Goal: Task Accomplishment & Management: Manage account settings

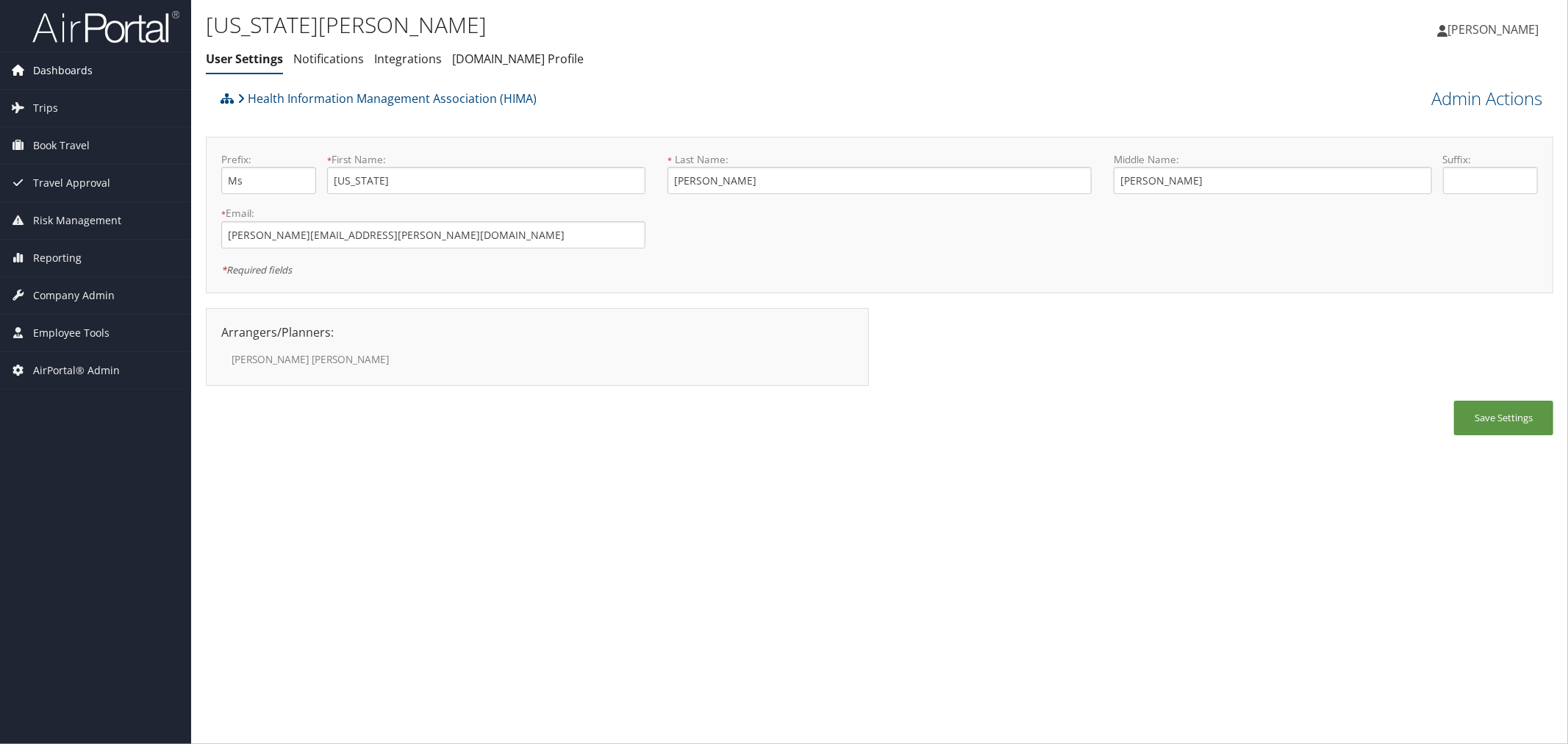
click at [67, 77] on span "Dashboards" at bounding box center [62, 71] width 59 height 37
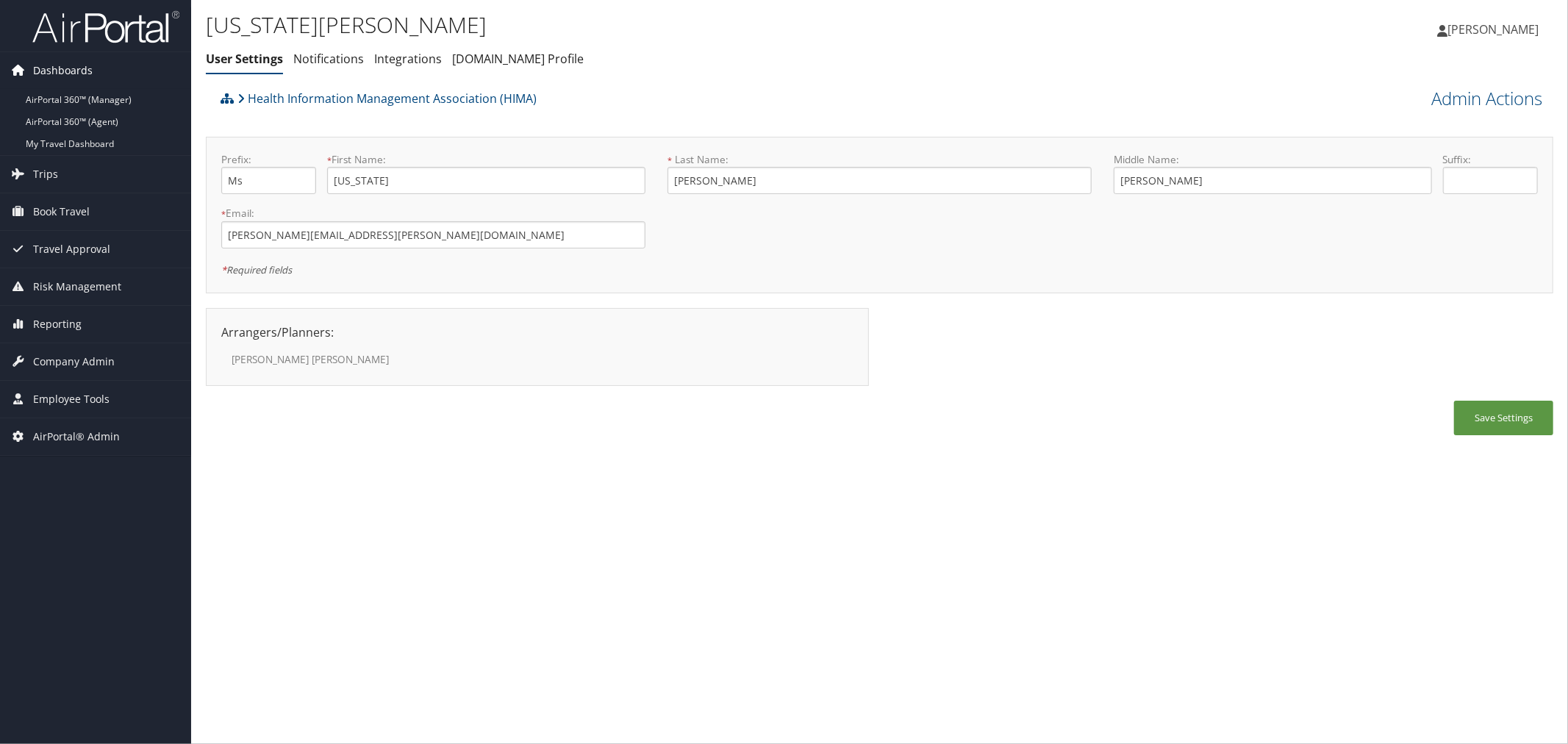
click at [59, 69] on span "Dashboards" at bounding box center [62, 71] width 59 height 37
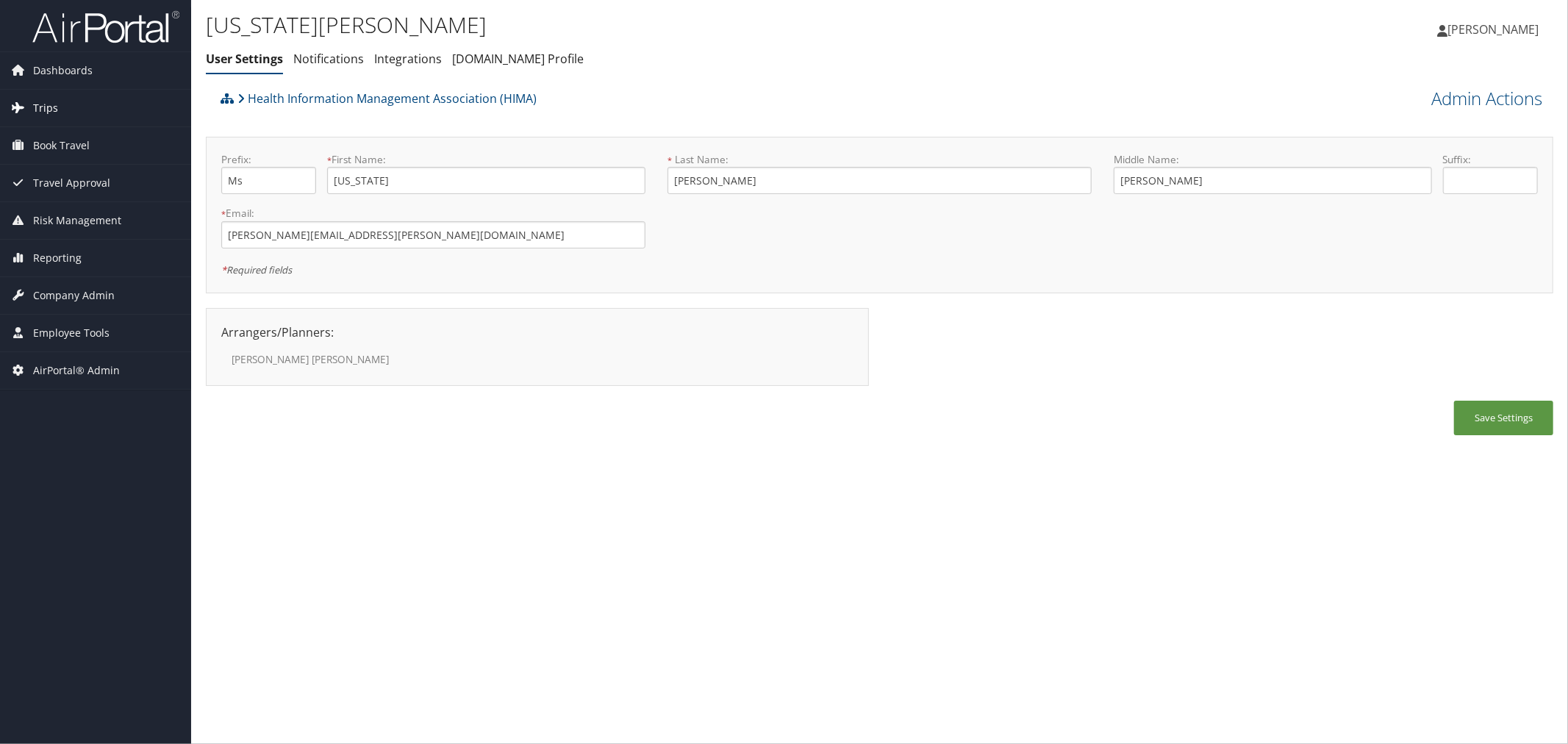
click at [52, 105] on span "Trips" at bounding box center [45, 108] width 25 height 37
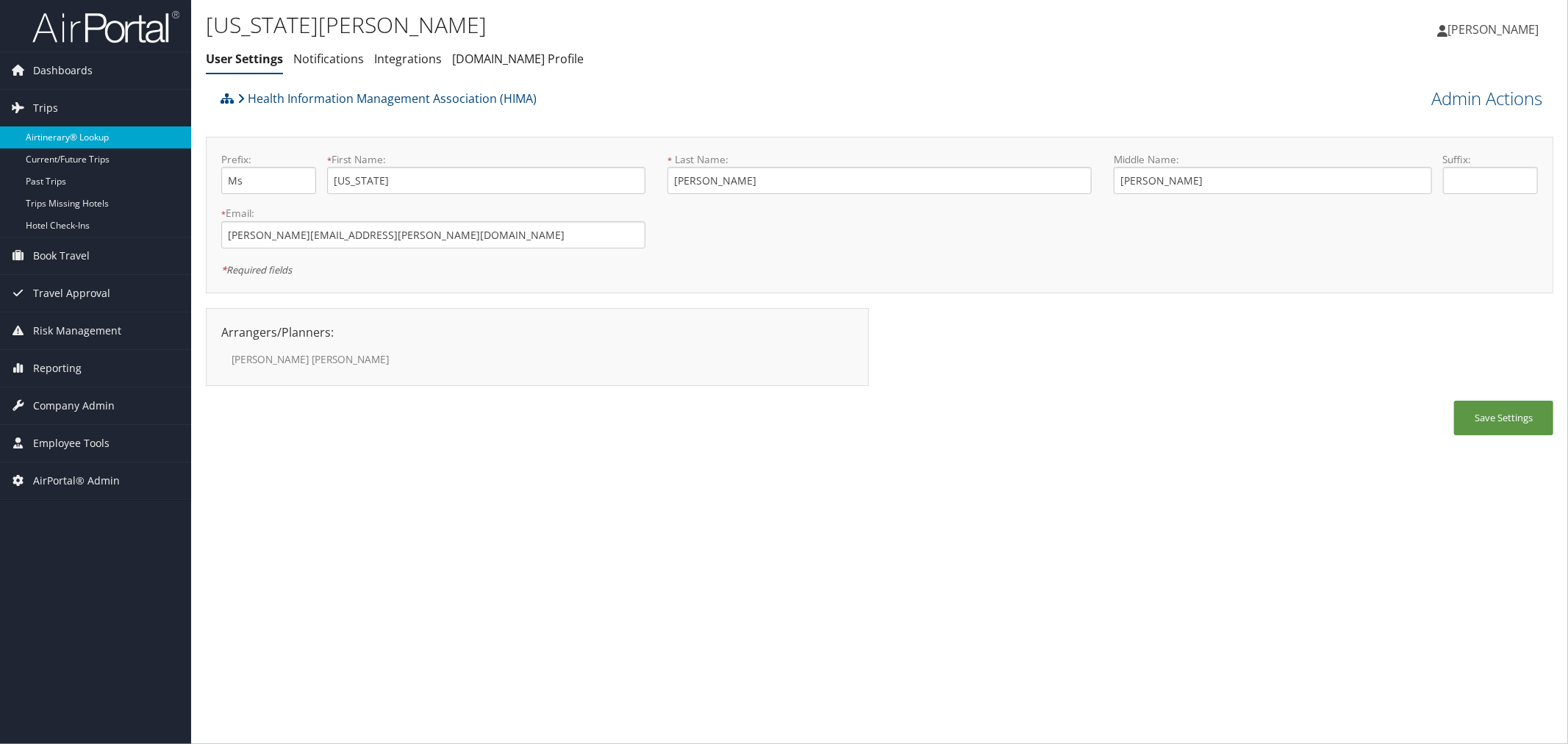
click at [66, 138] on link "Airtinerary® Lookup" at bounding box center [96, 137] width 191 height 22
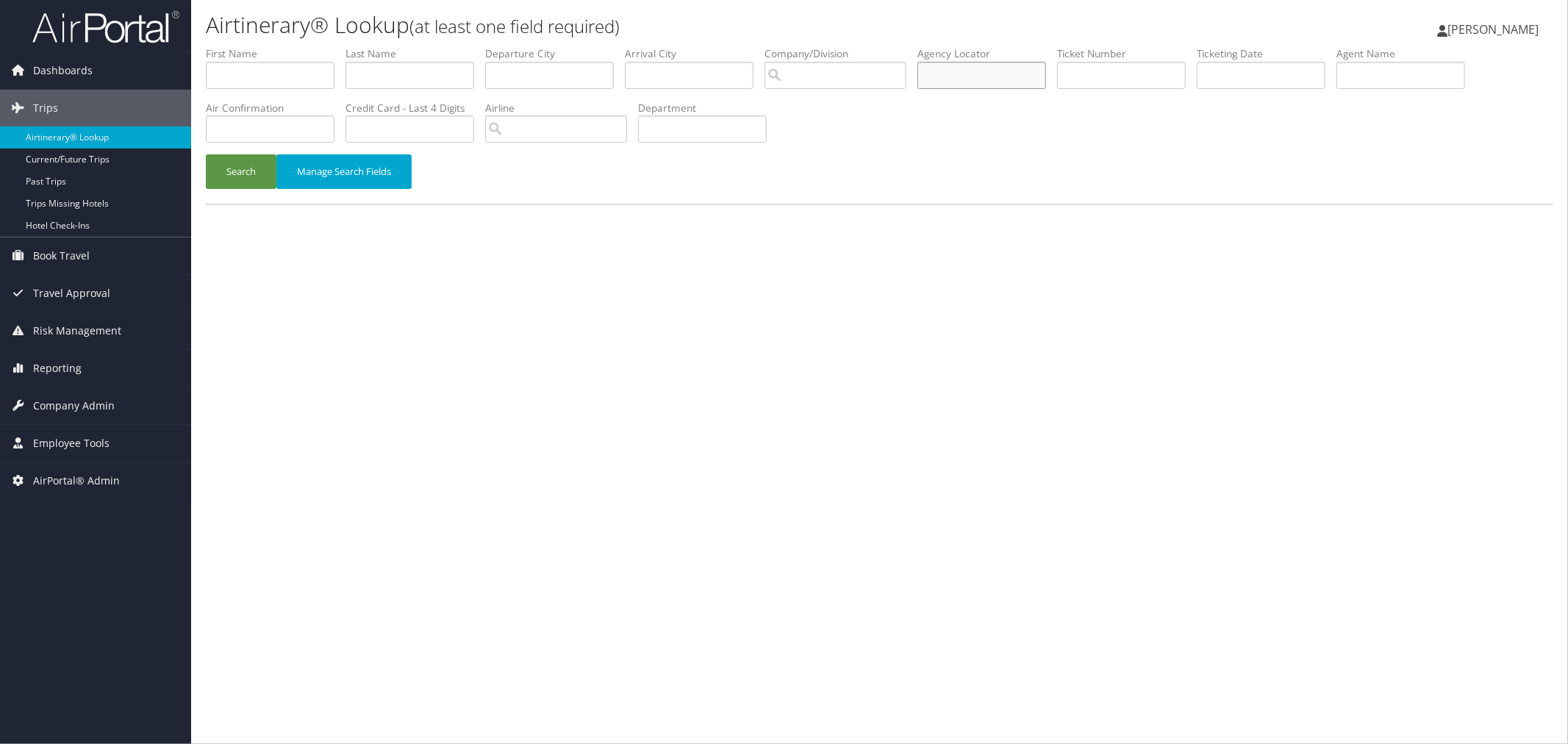
click at [1046, 72] on input "text" at bounding box center [981, 75] width 129 height 27
paste input "LVMLHK"
type input "LVMLHK"
click at [237, 164] on button "Search" at bounding box center [241, 171] width 71 height 35
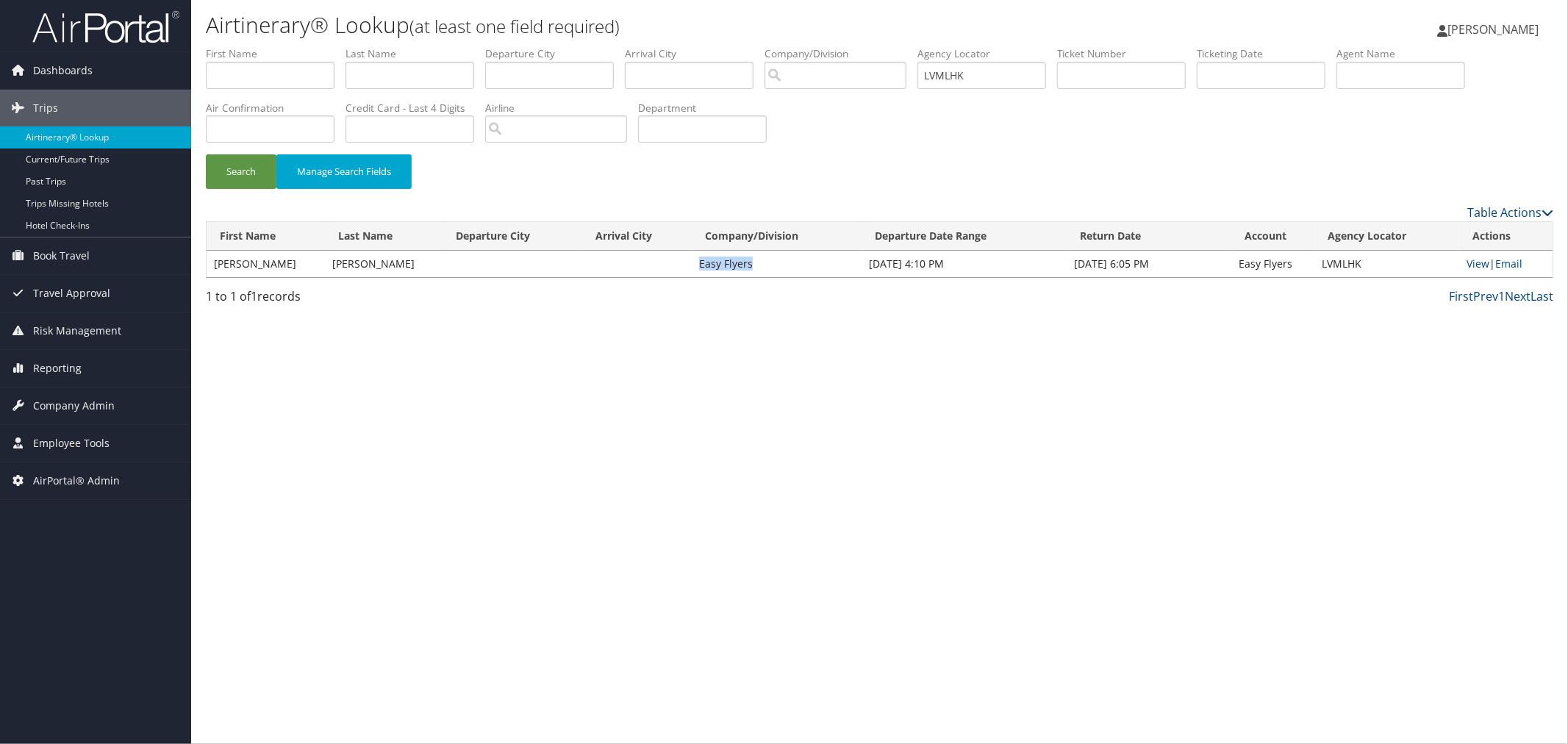
drag, startPoint x: 743, startPoint y: 263, endPoint x: 680, endPoint y: 266, distance: 63.1
click at [691, 266] on td "Easy Flyers" at bounding box center [776, 264] width 170 height 26
copy td "Easy Flyers"
click at [1466, 260] on link "View" at bounding box center [1478, 264] width 23 height 14
click at [1470, 263] on link "View" at bounding box center [1478, 264] width 23 height 14
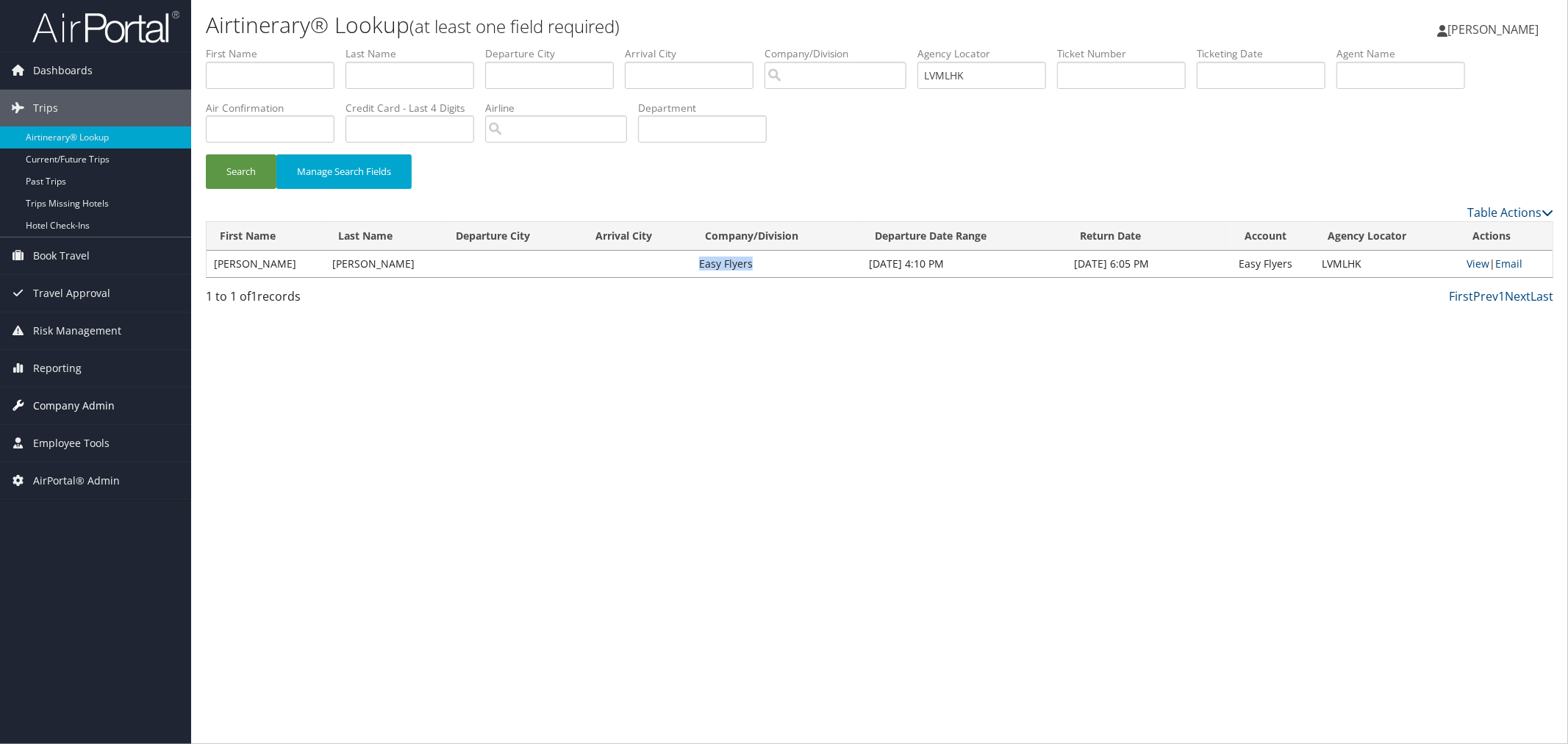
drag, startPoint x: 75, startPoint y: 405, endPoint x: 69, endPoint y: 409, distance: 7.2
click at [72, 405] on span "Company Admin" at bounding box center [74, 406] width 82 height 37
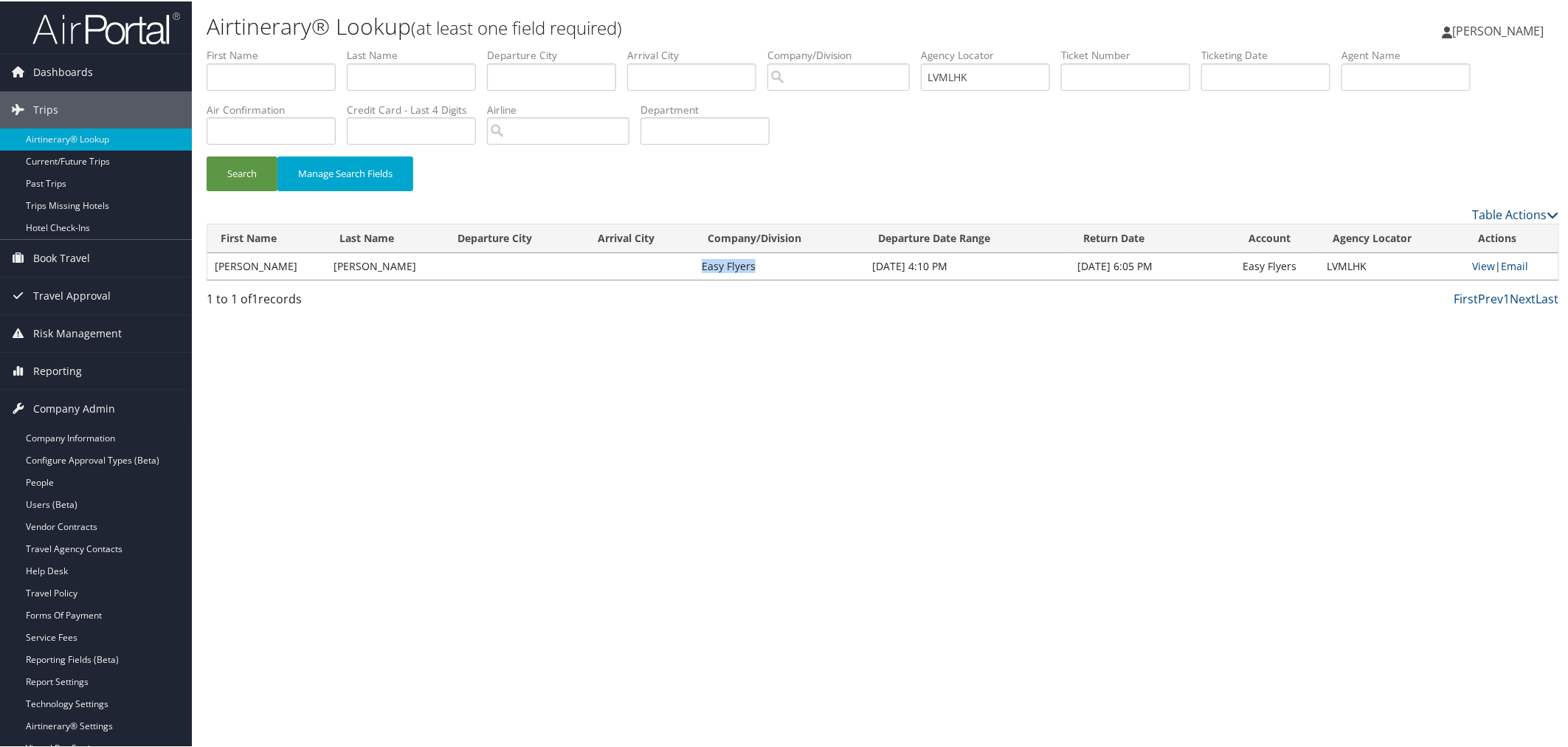
drag, startPoint x: 88, startPoint y: 681, endPoint x: 197, endPoint y: 619, distance: 125.4
click at [87, 681] on link "Report Settings" at bounding box center [96, 680] width 192 height 22
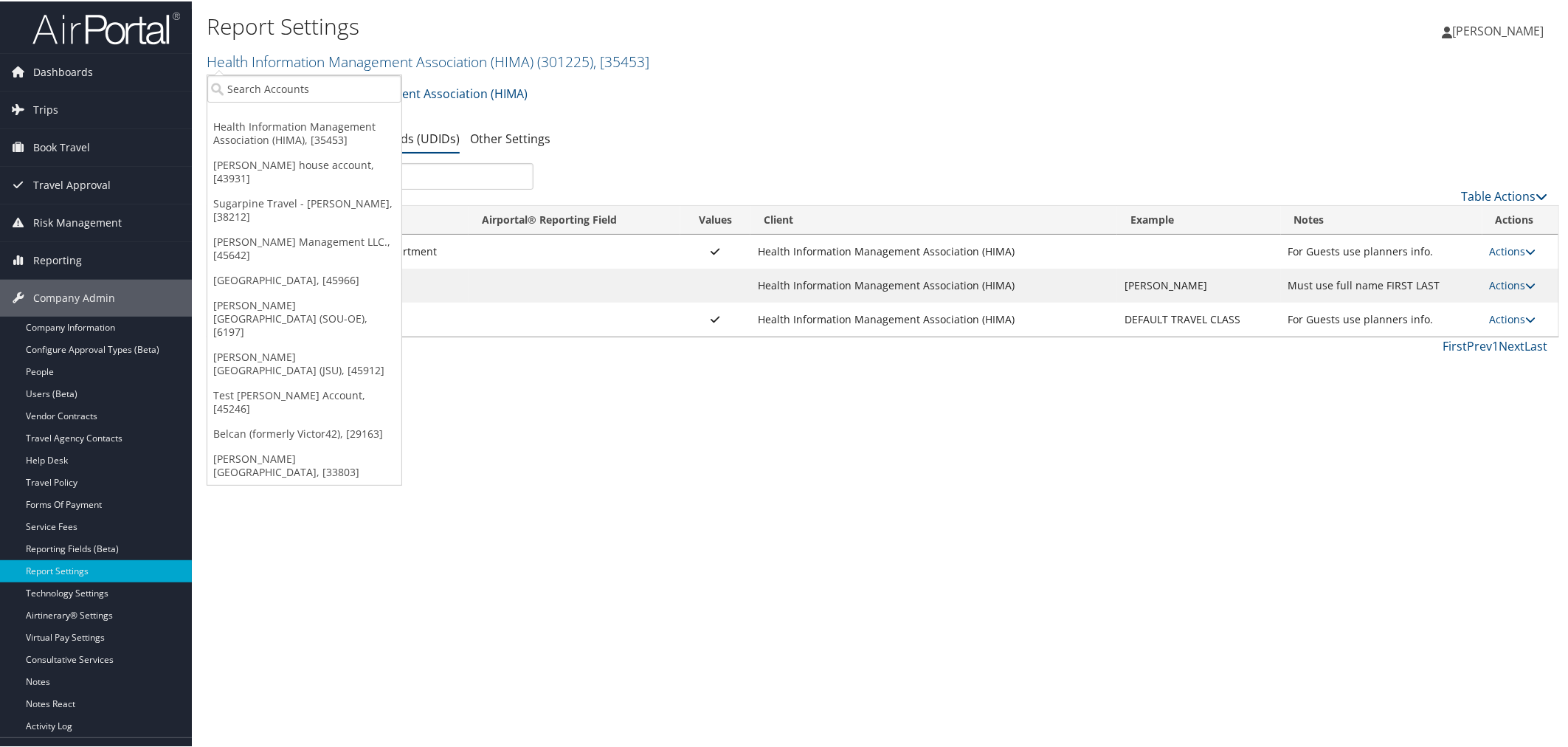
click at [782, 111] on div "Health Information Management Association (HIMA) Account Structure Health Infor…" at bounding box center [883, 97] width 1353 height 39
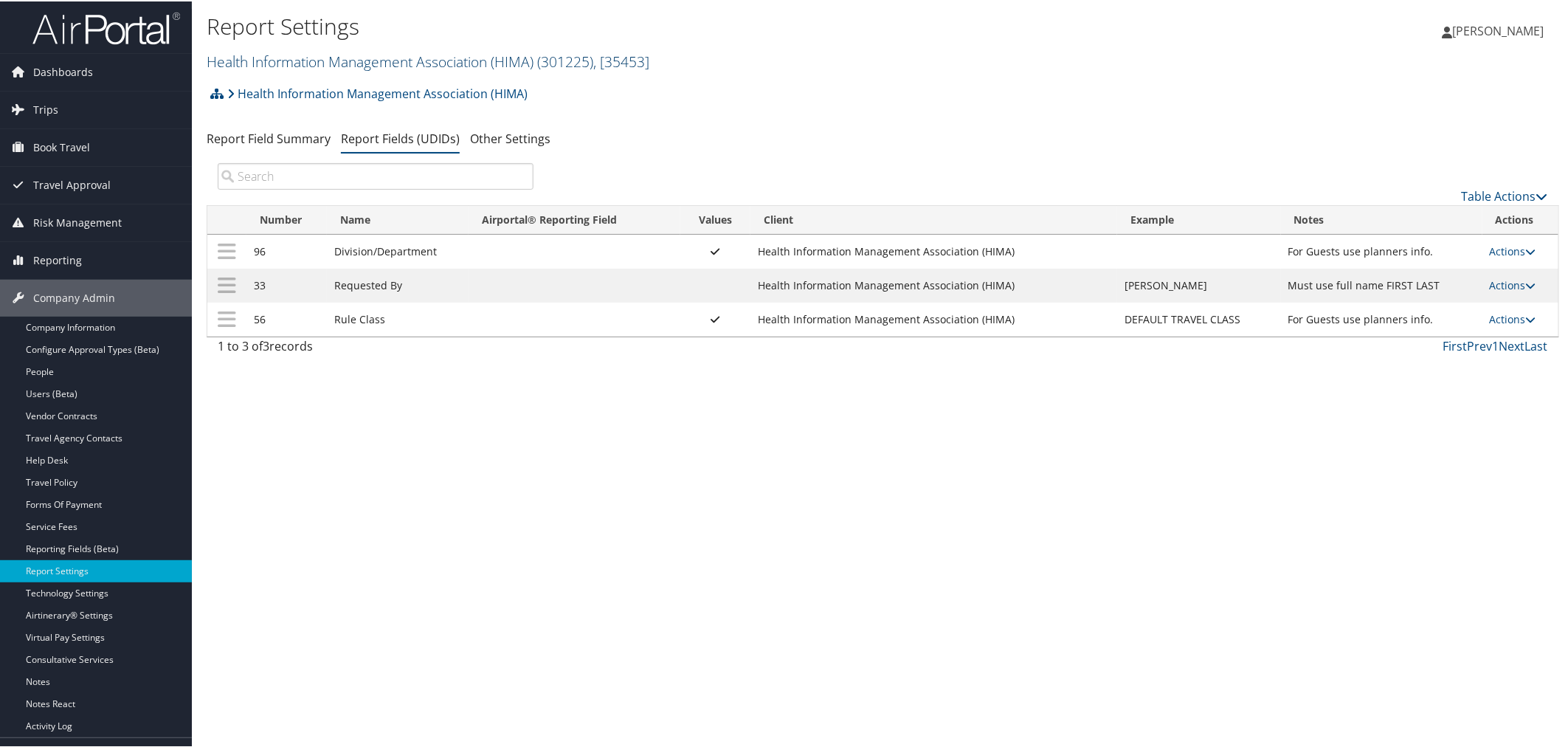
click at [269, 61] on link "Health Information Management Association (HIMA) ( 301225 ) , [ 35453 ]" at bounding box center [428, 60] width 443 height 20
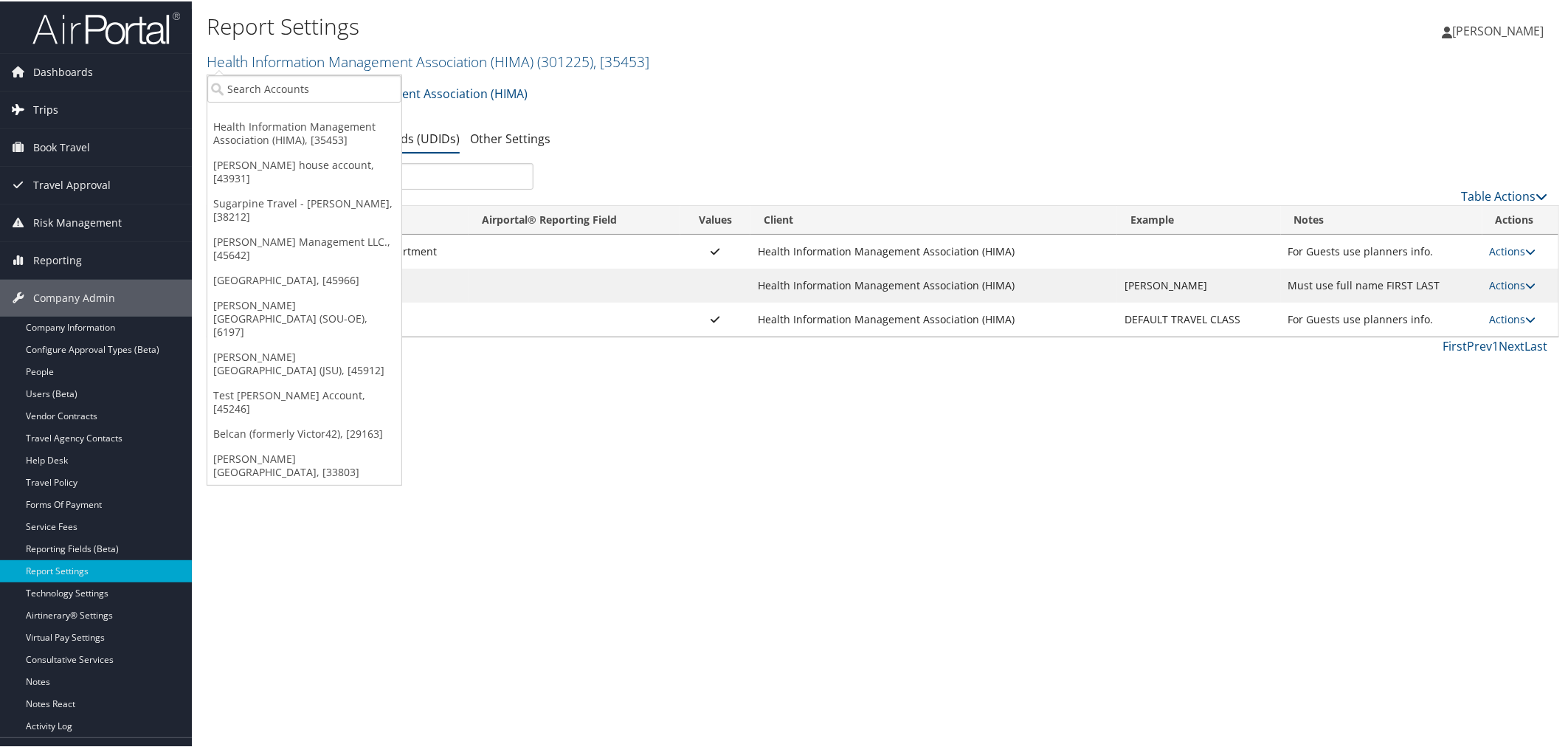
click at [50, 113] on span "Trips" at bounding box center [46, 108] width 25 height 37
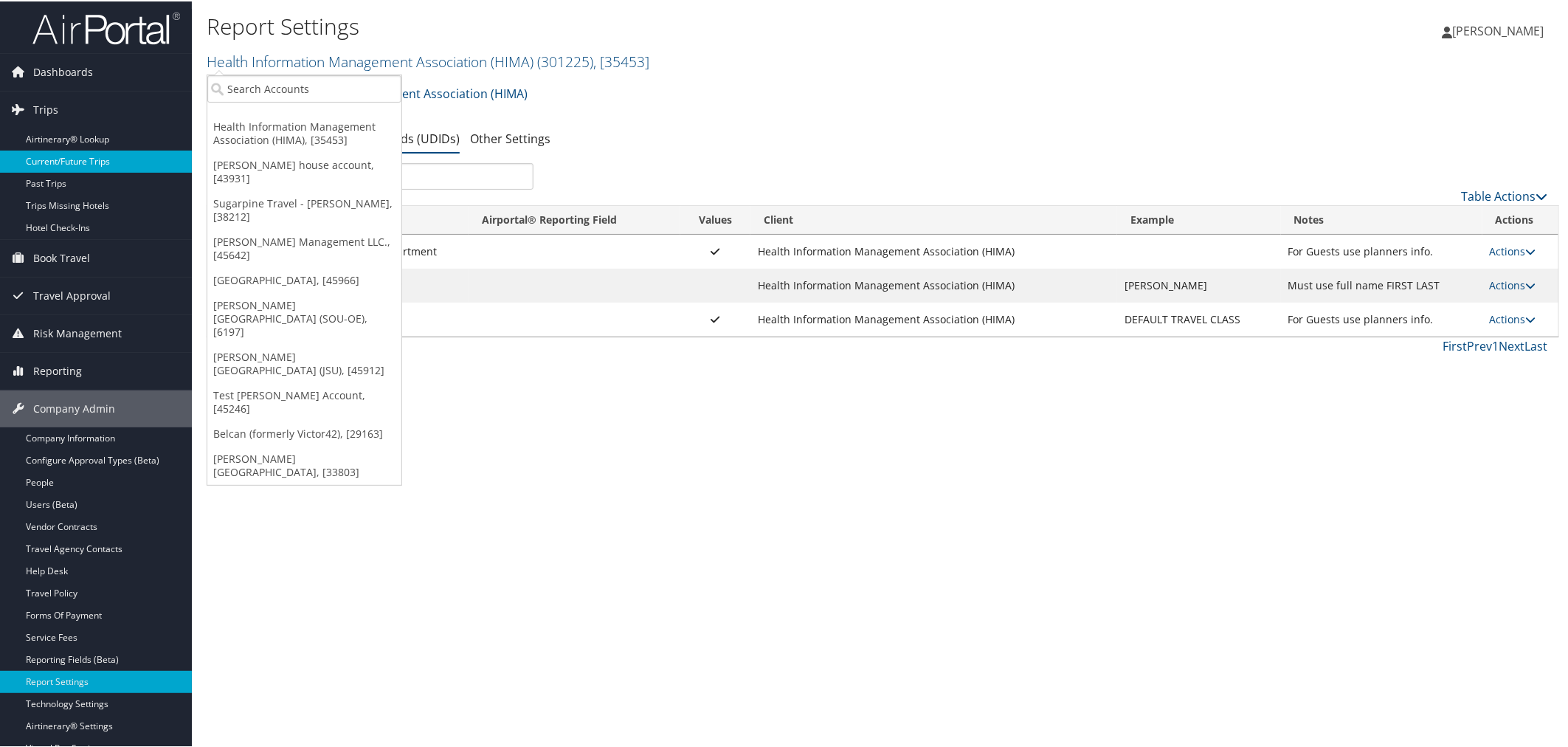
click at [56, 163] on link "Current/Future Trips" at bounding box center [96, 160] width 192 height 22
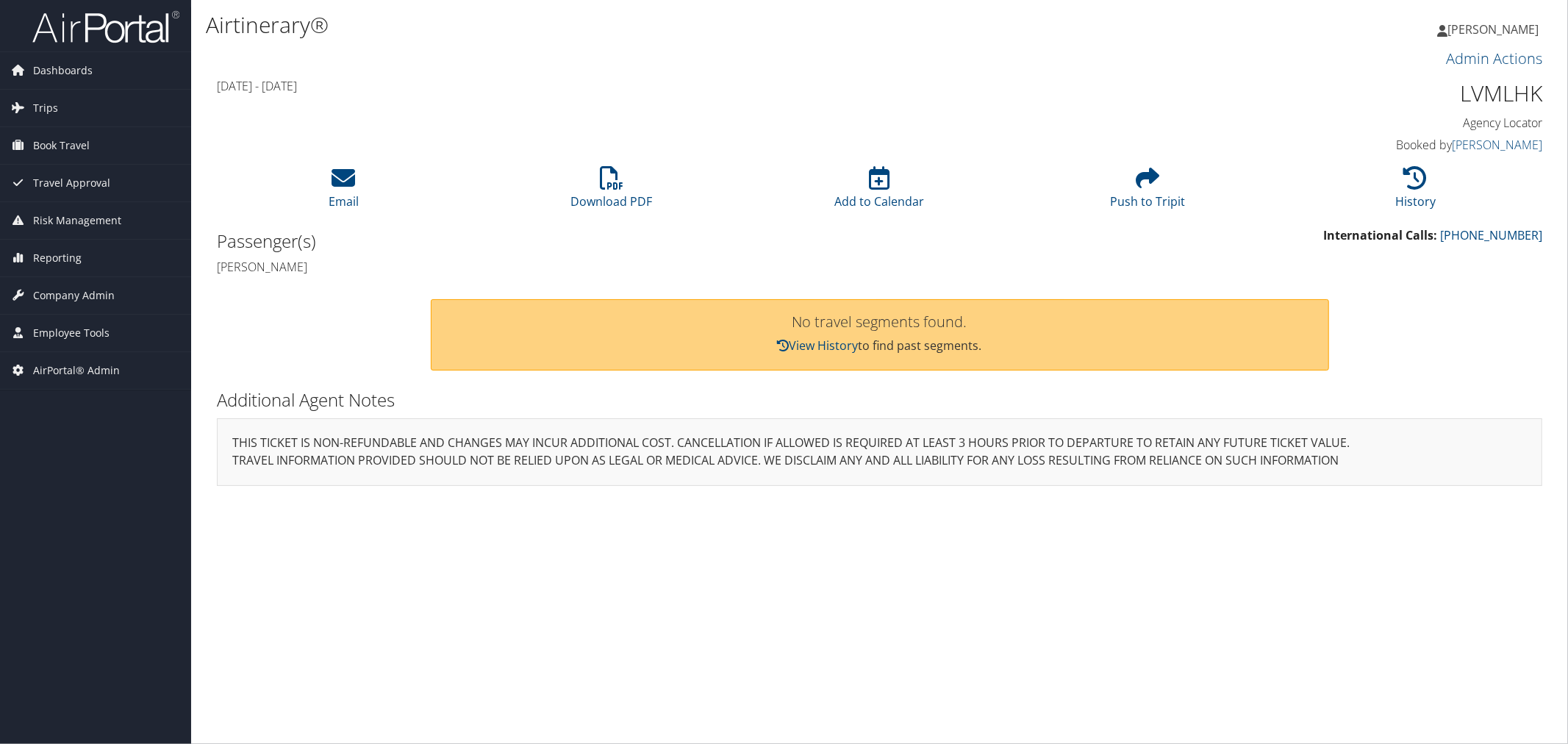
click at [520, 90] on h4 "[DATE] - [DATE]" at bounding box center [711, 86] width 989 height 16
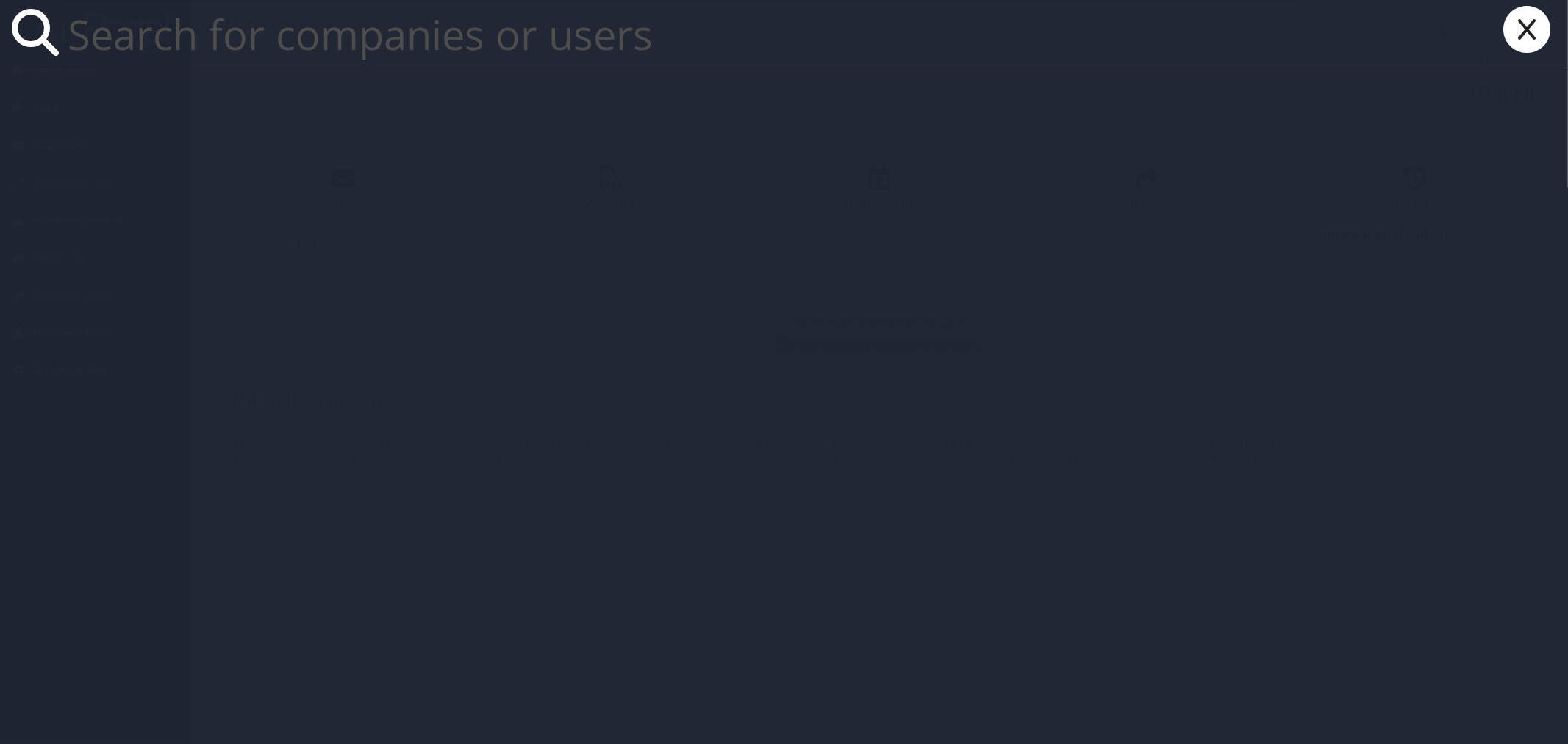
paste input "Easy Flyers"
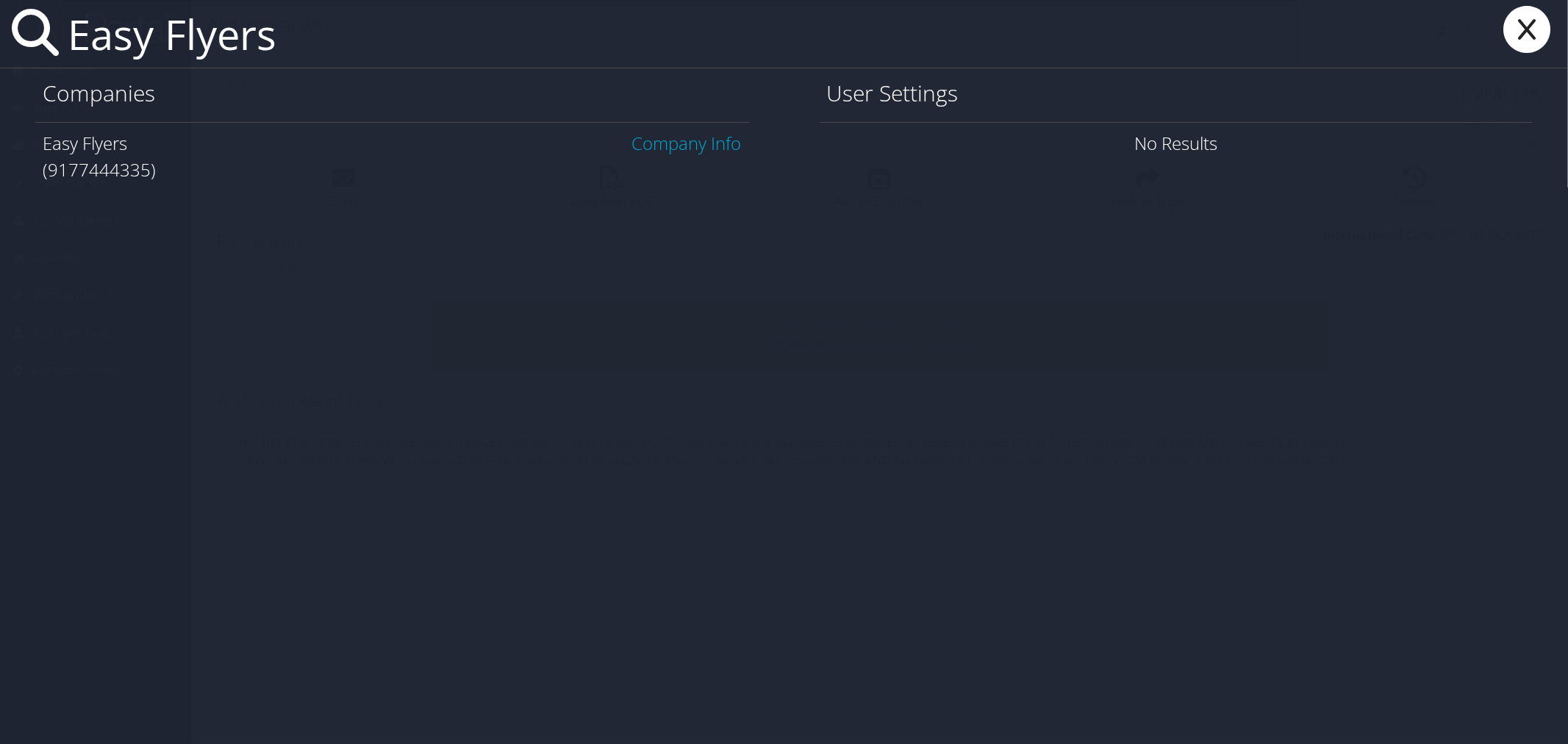
type input "Easy Flyers"
click at [644, 143] on link "Company Info" at bounding box center [687, 143] width 109 height 24
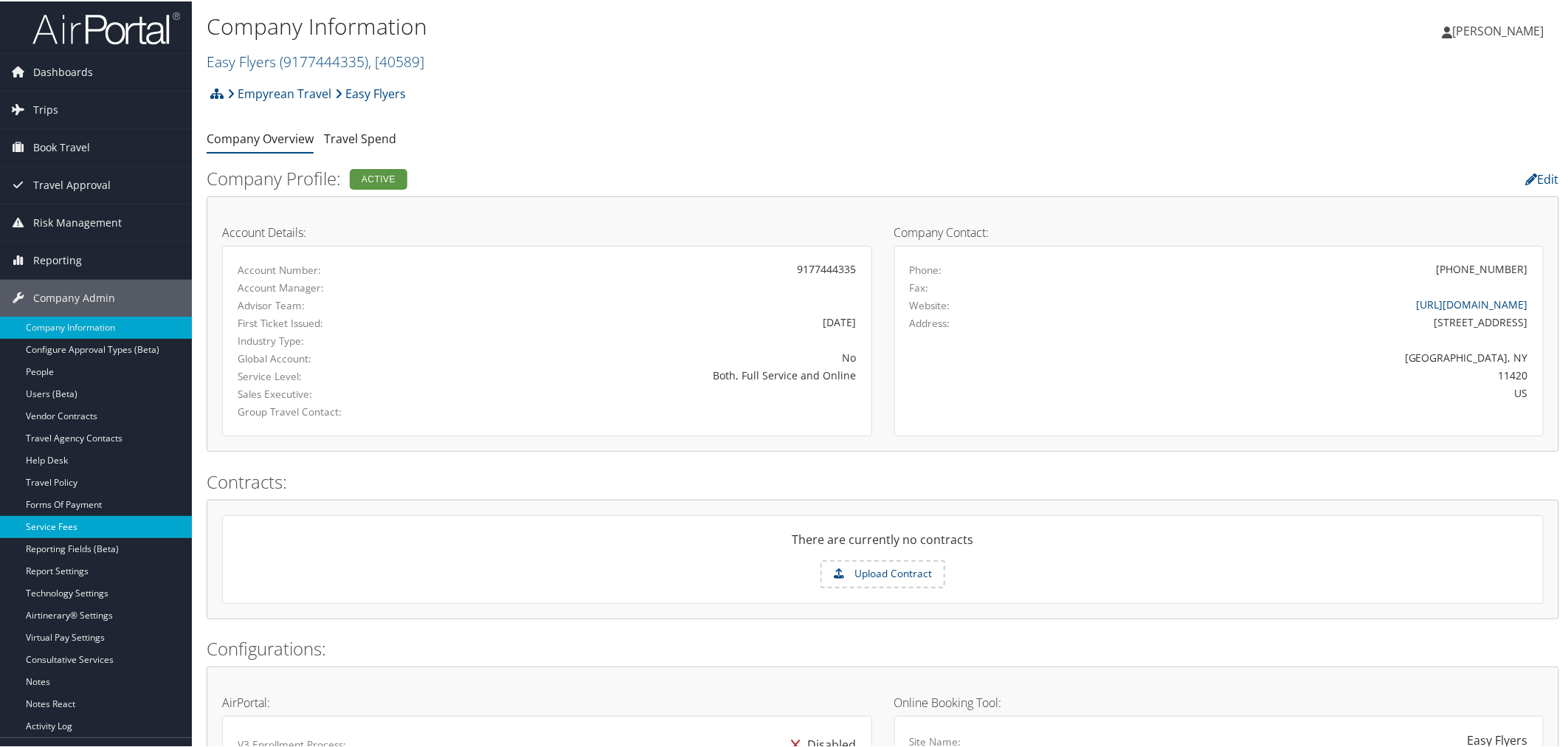
click at [97, 521] on link "Service Fees" at bounding box center [96, 526] width 192 height 22
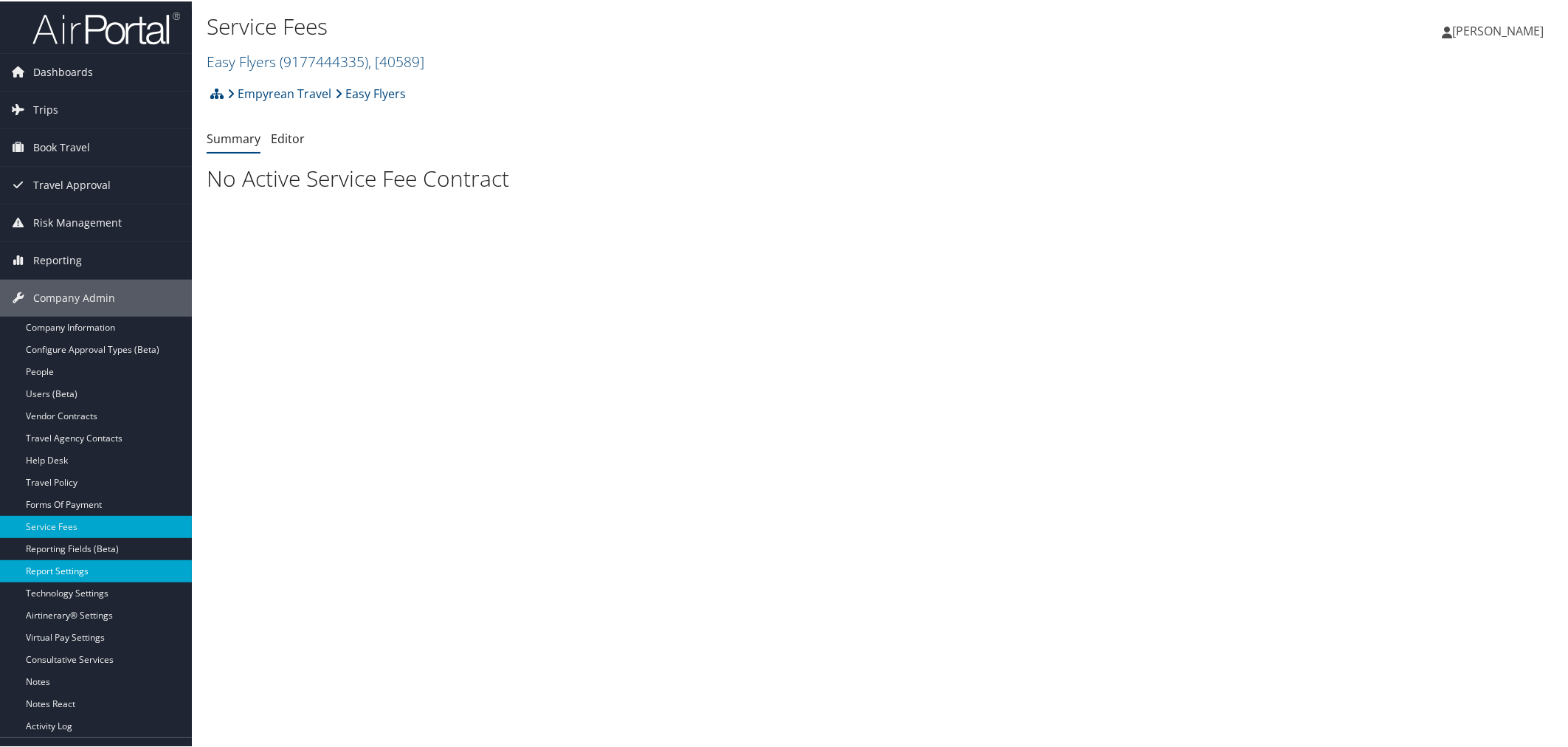
click at [63, 570] on link "Report Settings" at bounding box center [96, 570] width 192 height 22
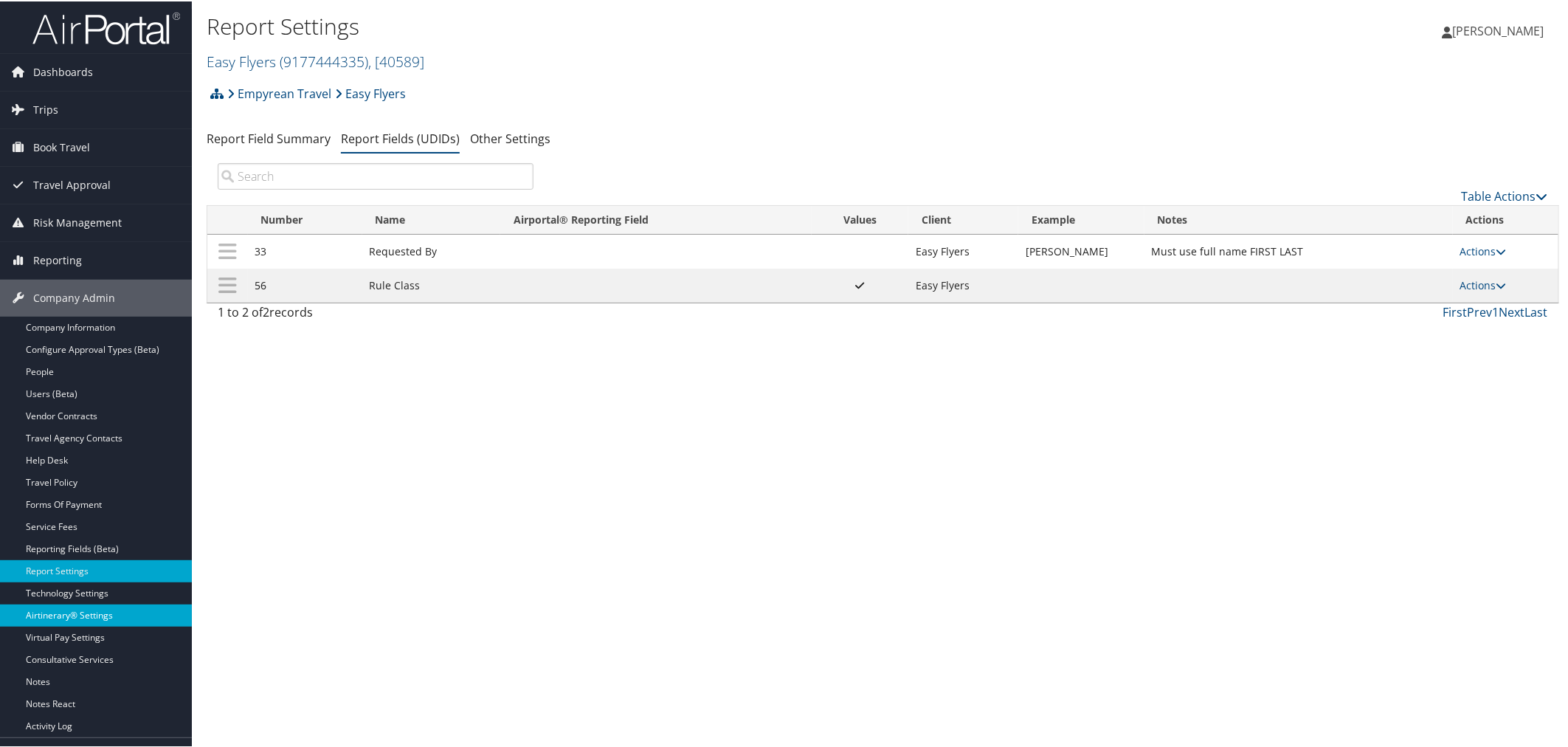
click at [91, 617] on link "Airtinerary® Settings" at bounding box center [96, 614] width 192 height 22
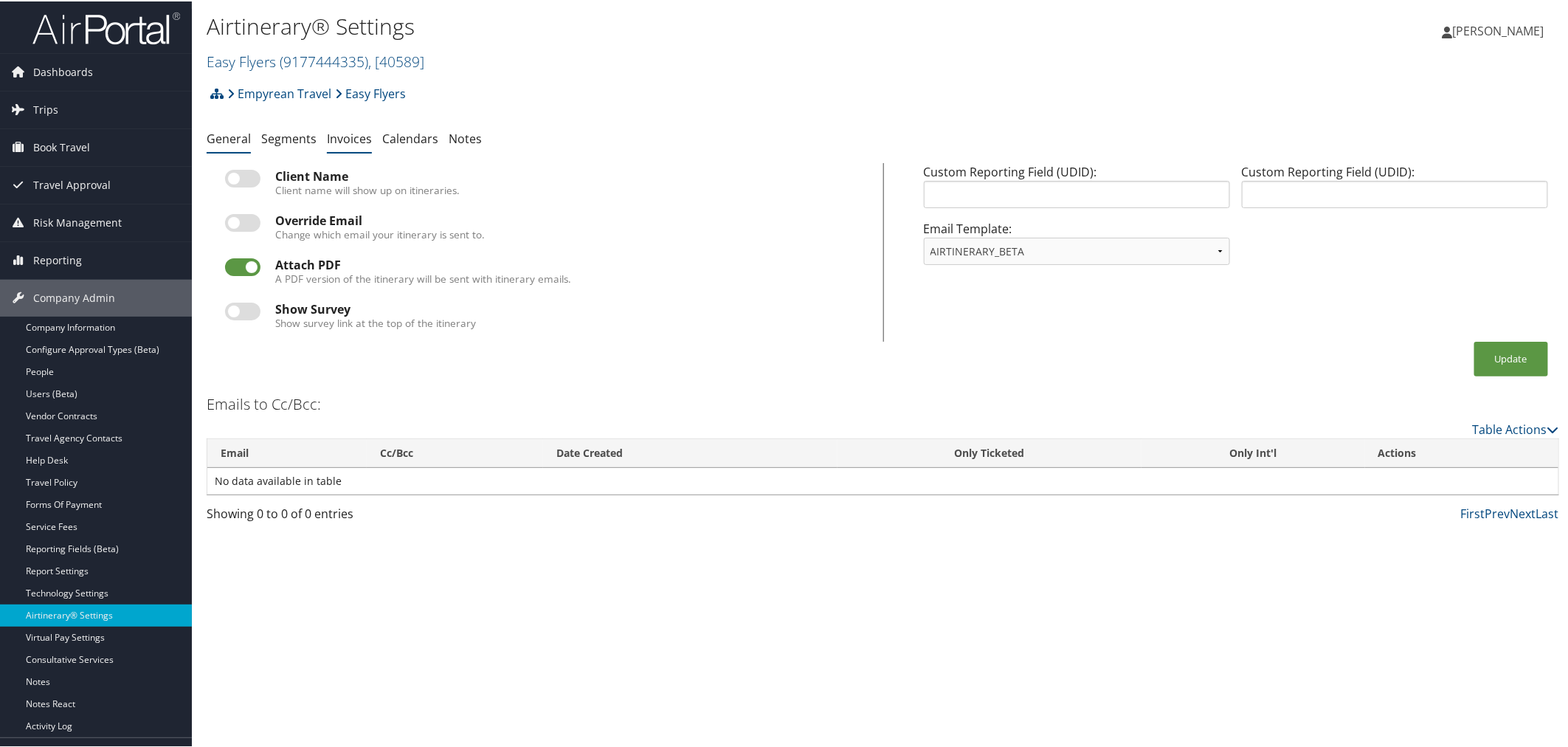
click at [335, 135] on link "Invoices" at bounding box center [349, 137] width 45 height 16
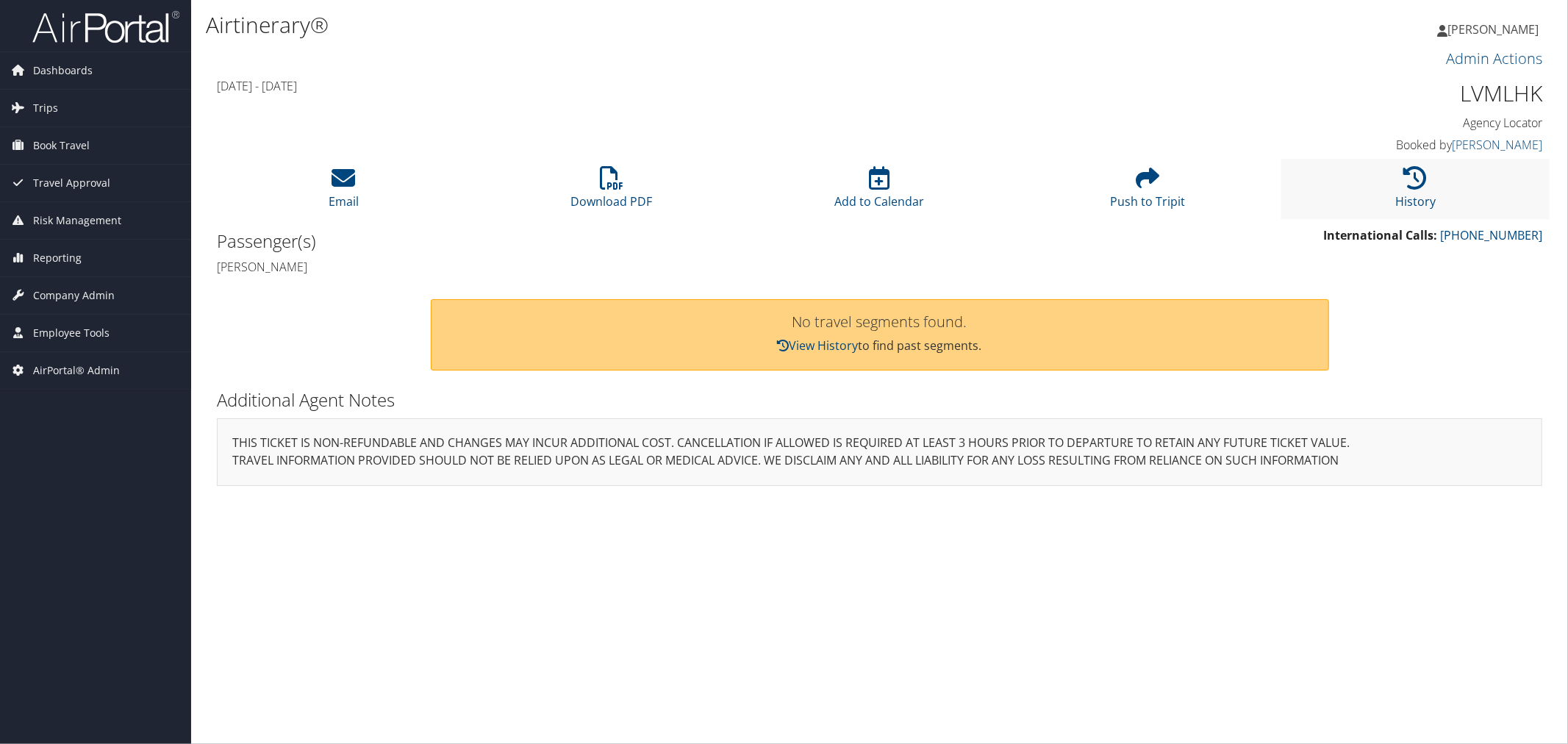
drag, startPoint x: 1482, startPoint y: 193, endPoint x: 1471, endPoint y: 193, distance: 11.0
click at [1471, 193] on li "History" at bounding box center [1415, 188] width 268 height 59
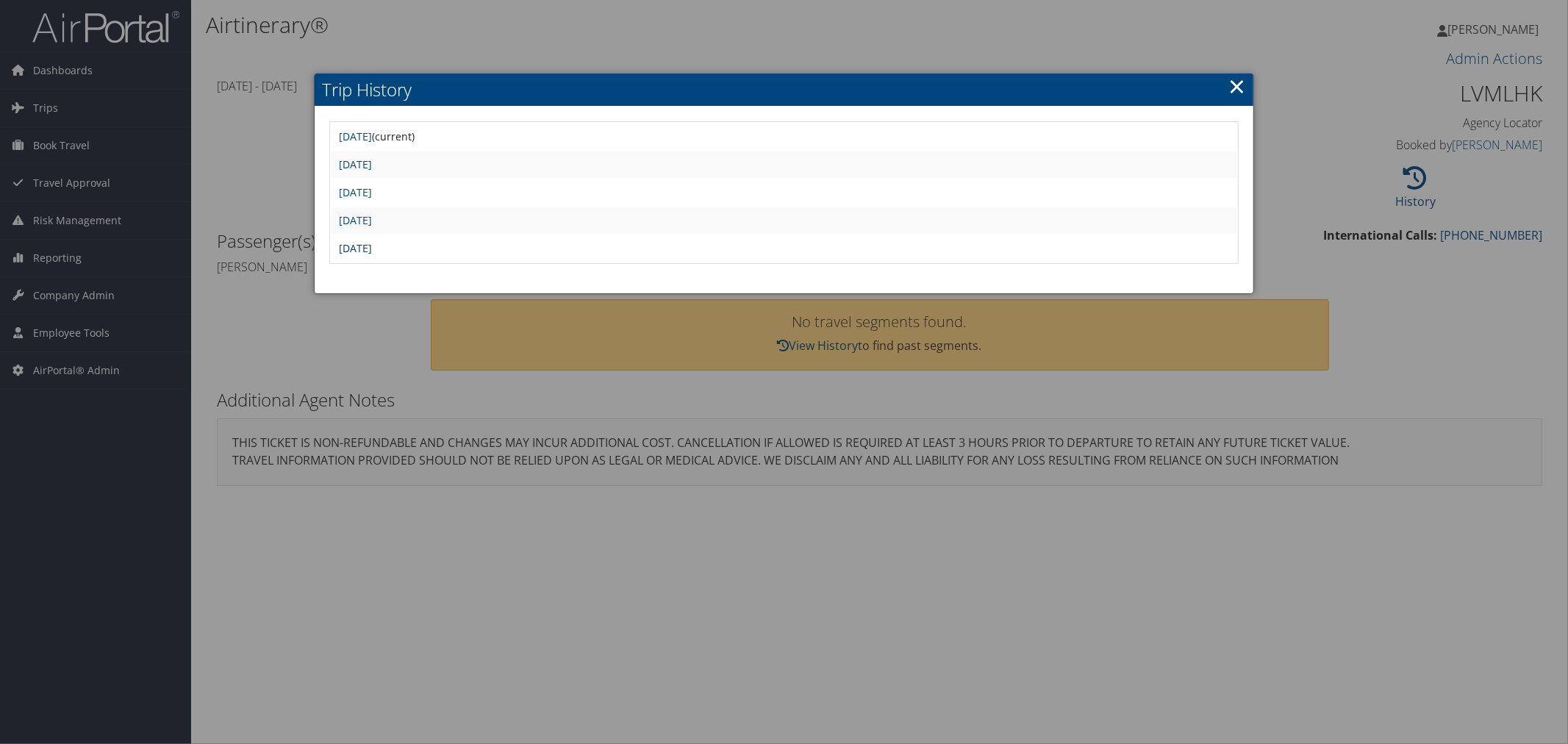
click at [372, 243] on link "[DATE]" at bounding box center [355, 248] width 33 height 14
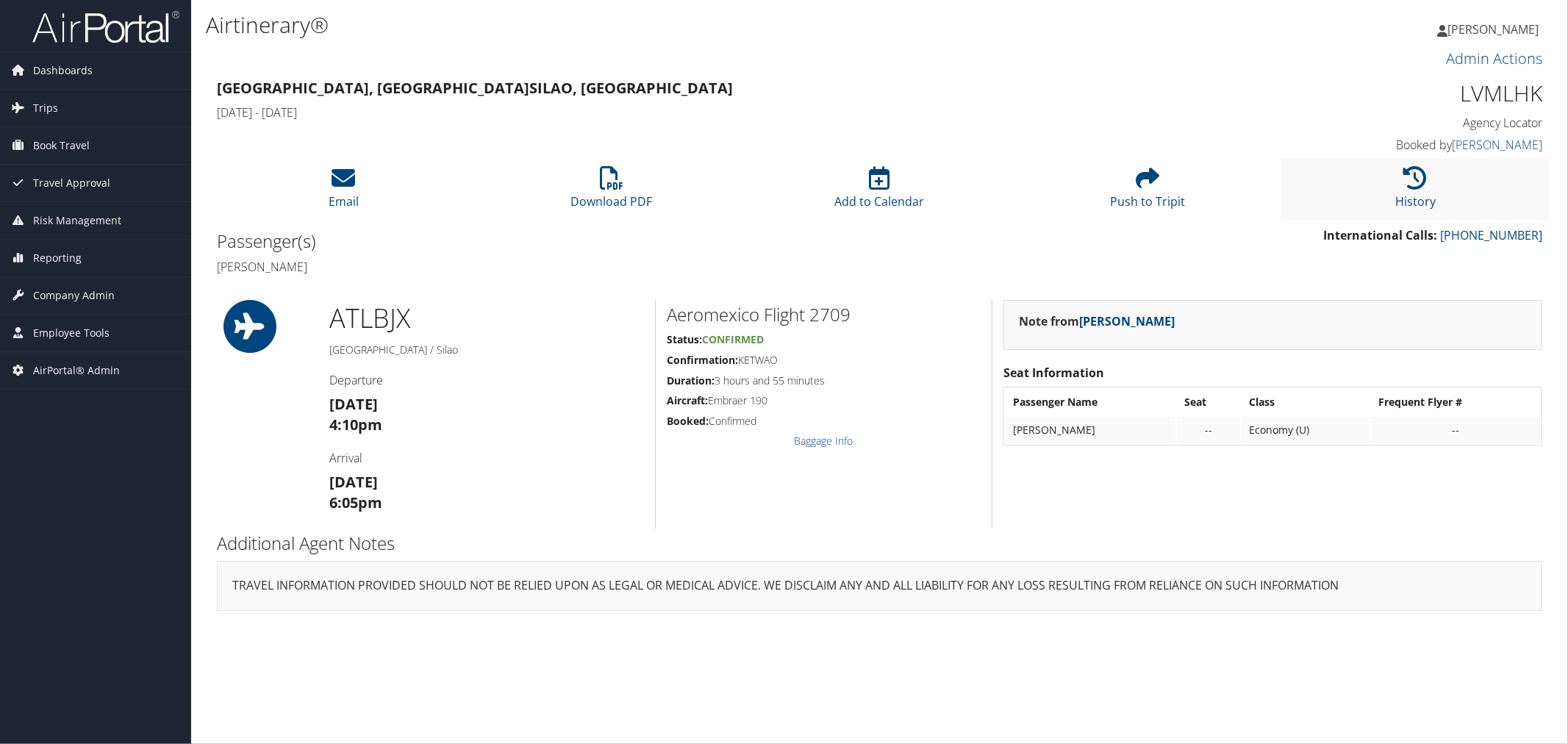
click at [1368, 200] on li "History" at bounding box center [1415, 188] width 268 height 59
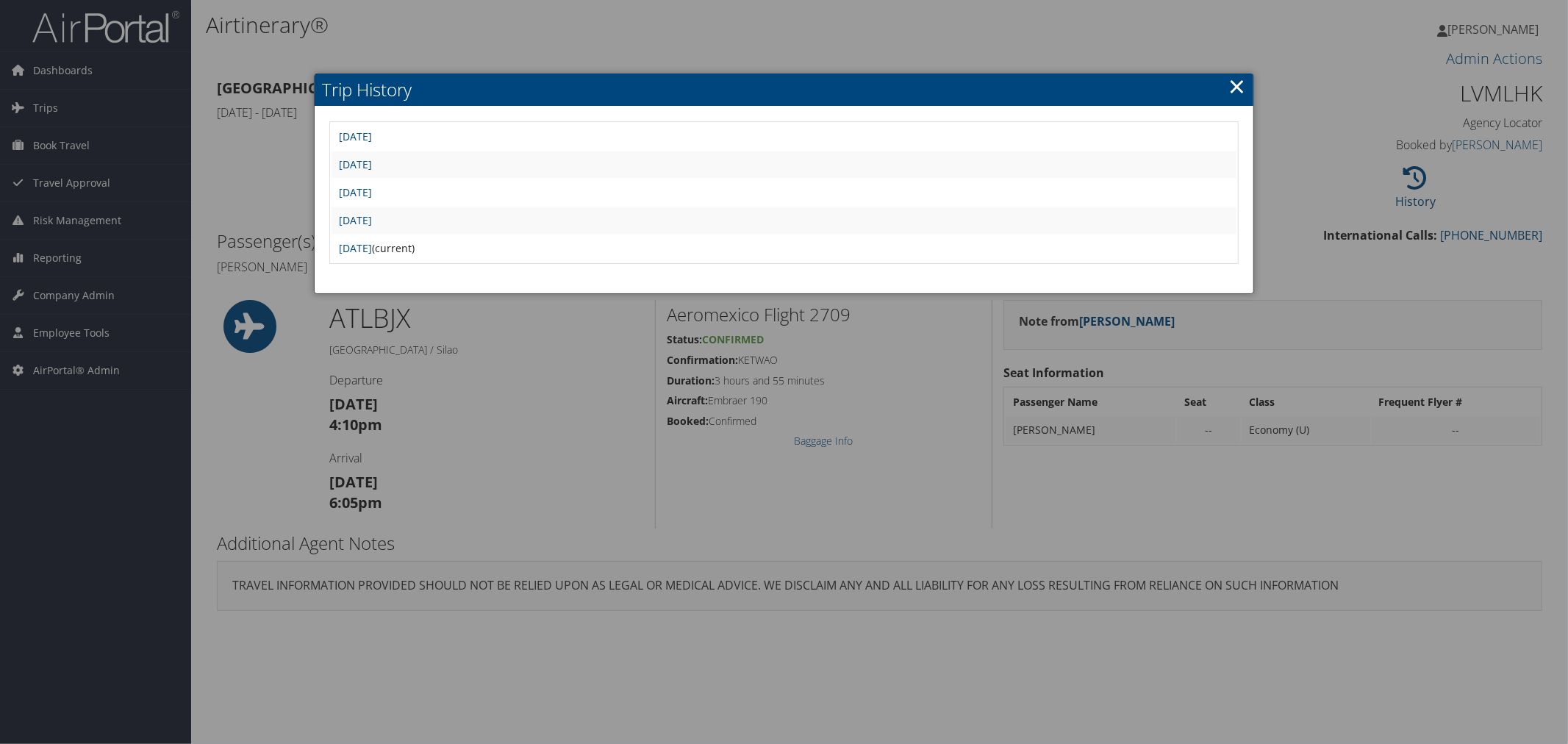
click at [451, 208] on td "[DATE]" at bounding box center [784, 221] width 906 height 26
click at [372, 216] on link "[DATE]" at bounding box center [355, 221] width 33 height 14
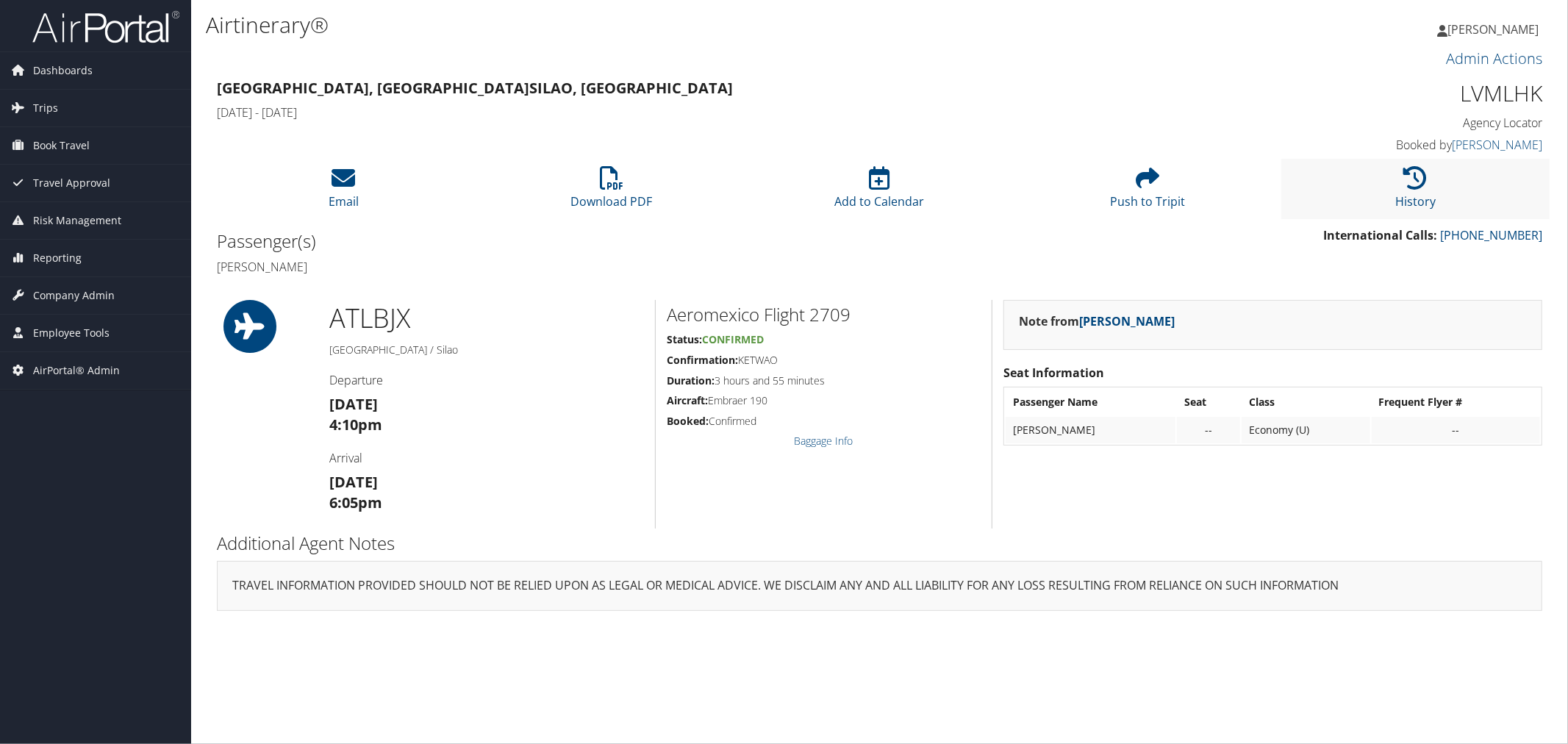
click at [1399, 184] on li "History" at bounding box center [1415, 188] width 268 height 59
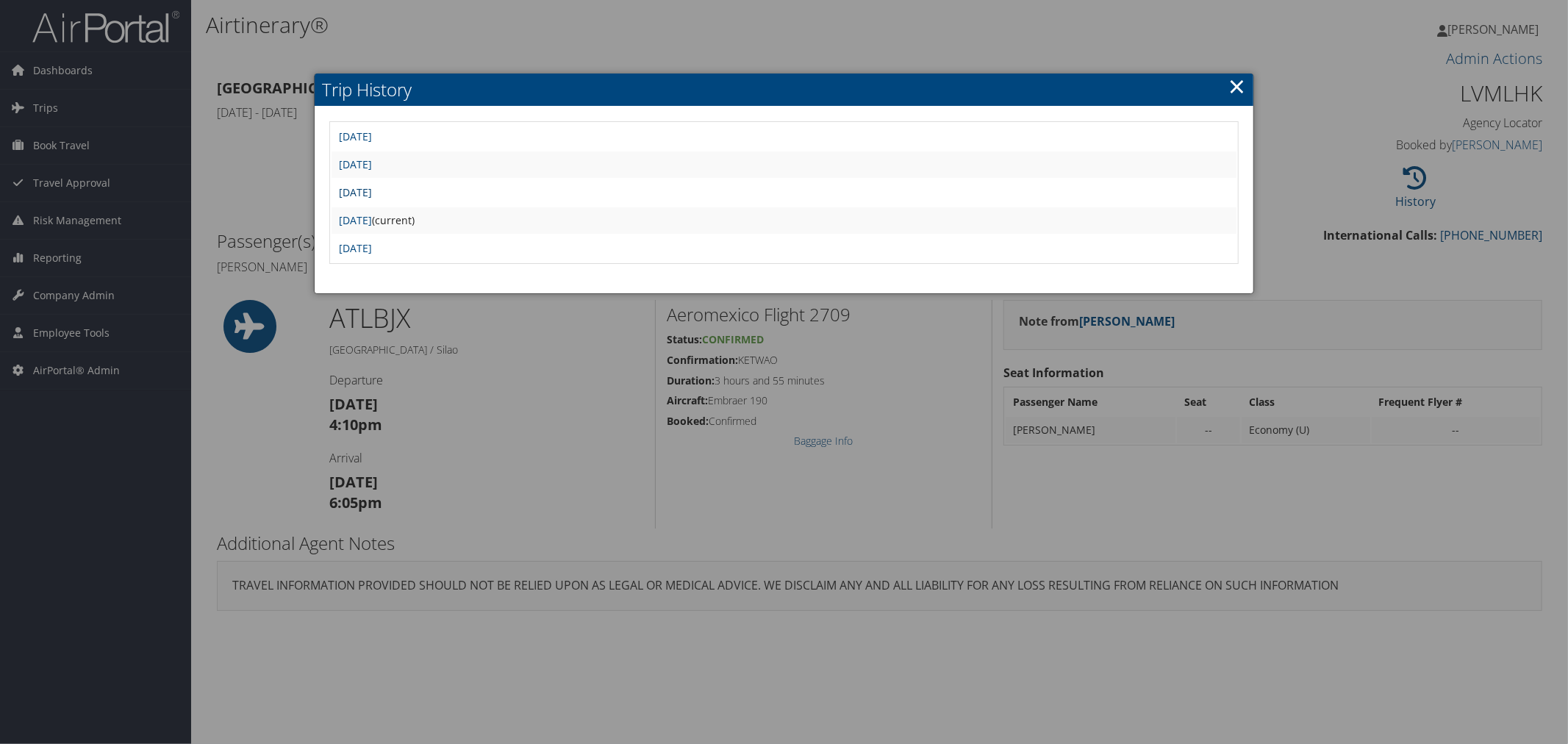
click at [372, 195] on link "[DATE]" at bounding box center [355, 192] width 33 height 14
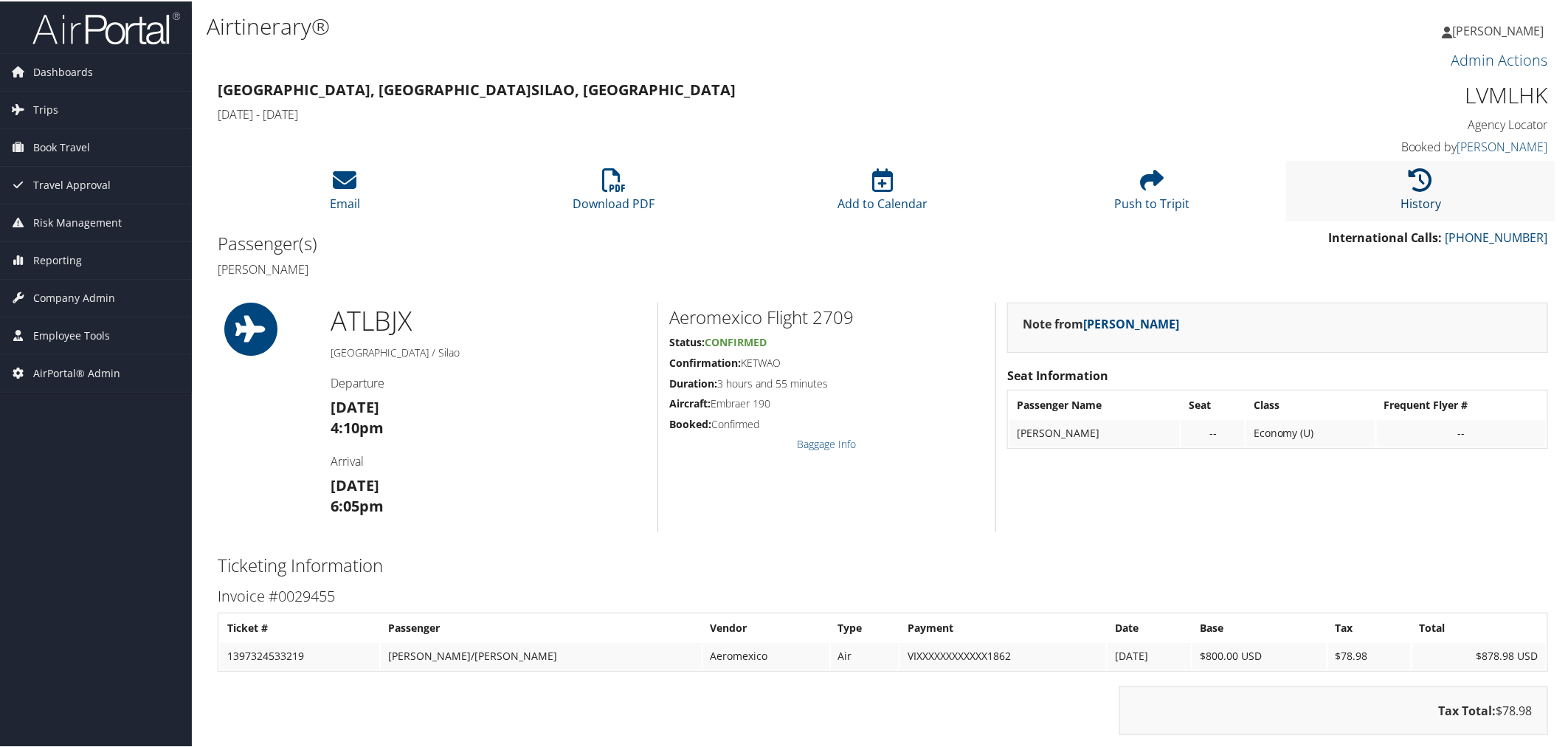
click at [1410, 198] on link "History" at bounding box center [1421, 193] width 40 height 36
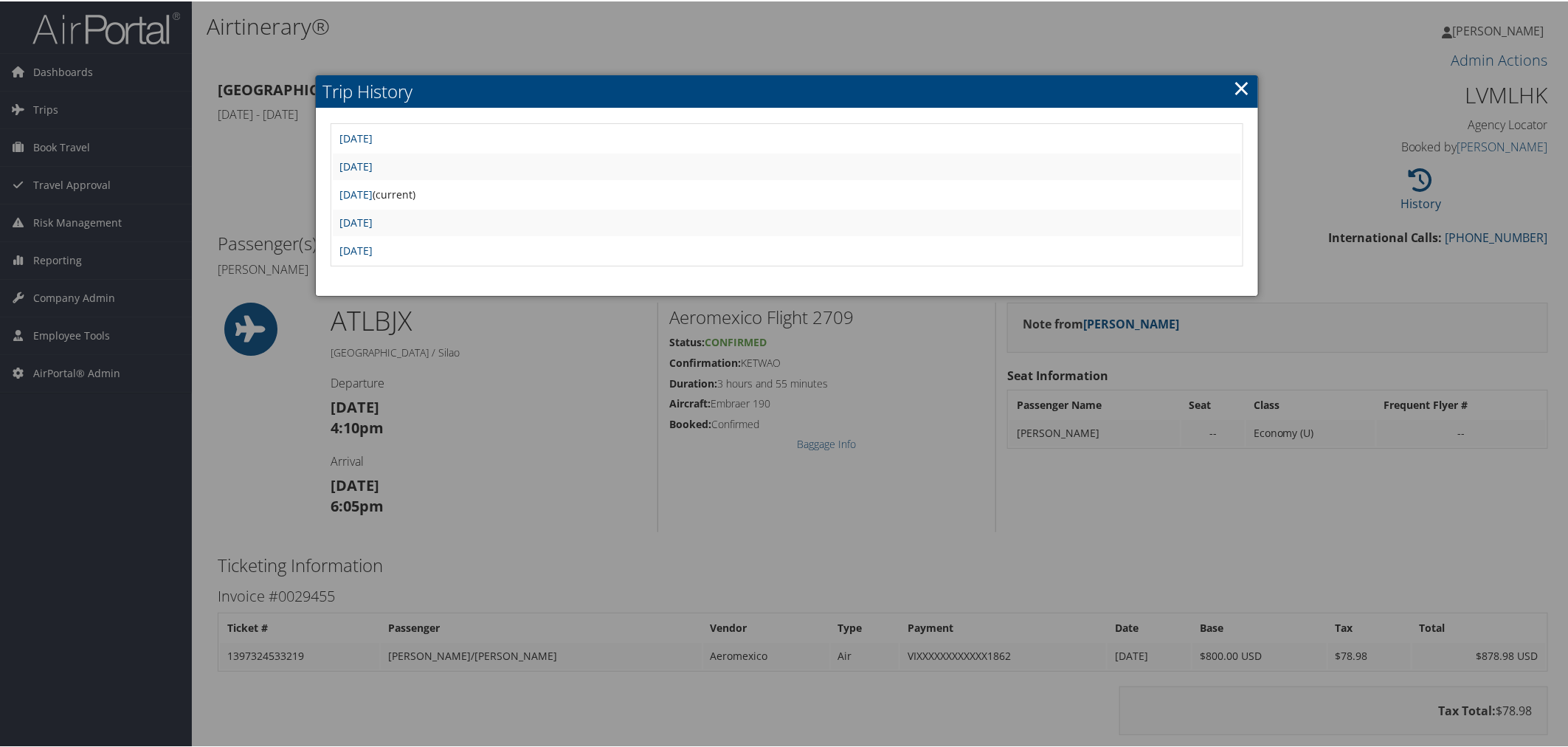
click at [1349, 150] on div at bounding box center [787, 373] width 1574 height 747
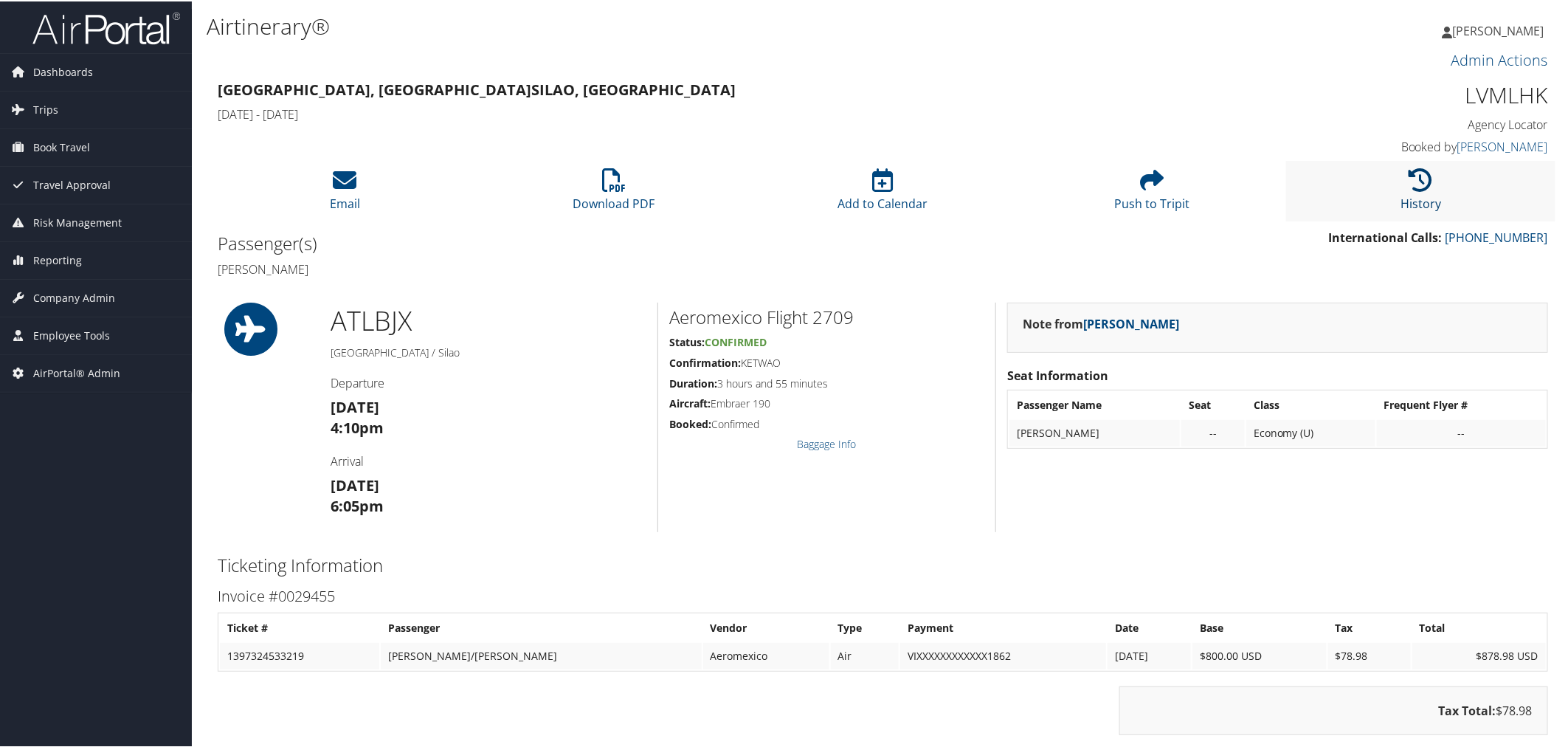
click at [1409, 176] on icon at bounding box center [1421, 179] width 24 height 24
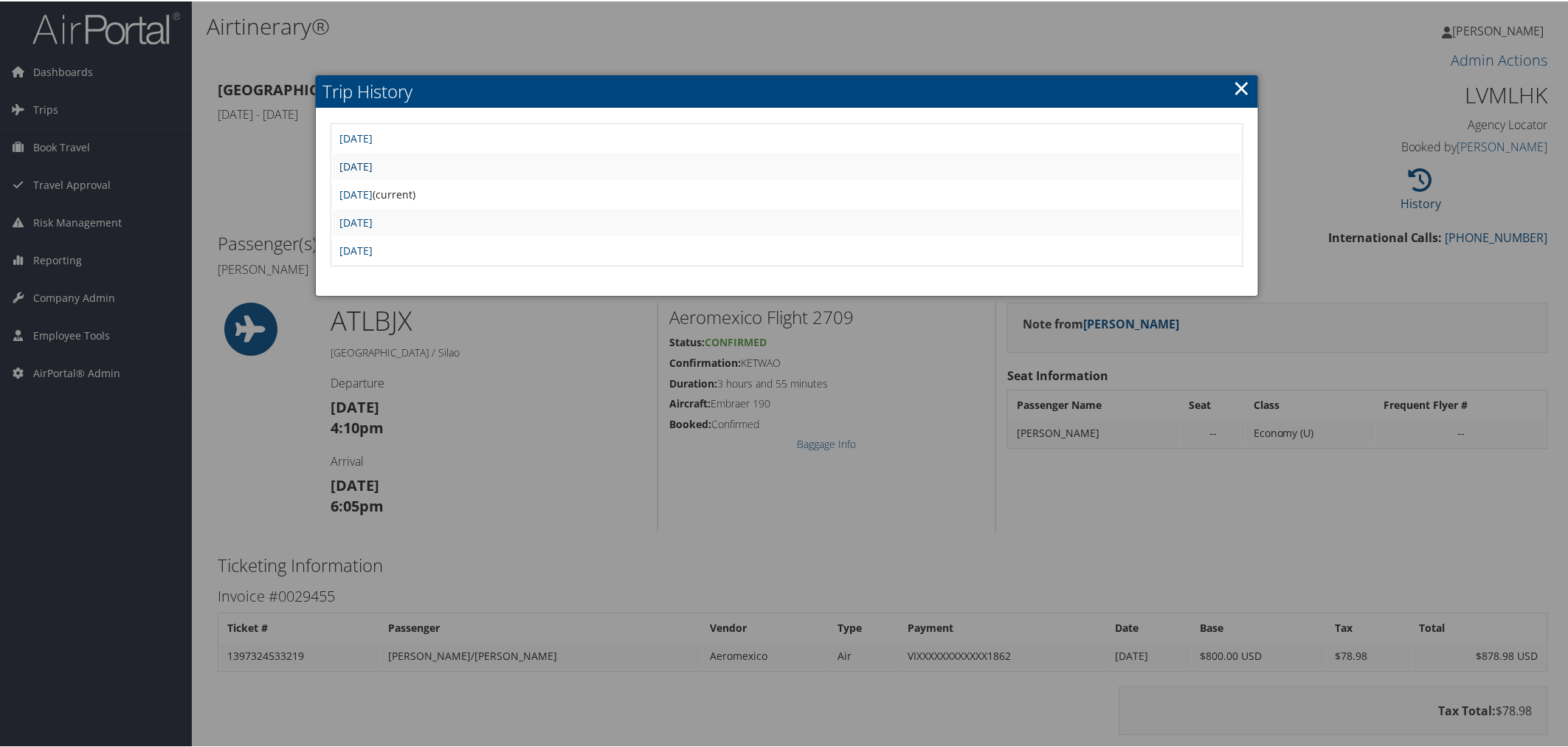
click at [374, 159] on link "[DATE]" at bounding box center [357, 165] width 33 height 14
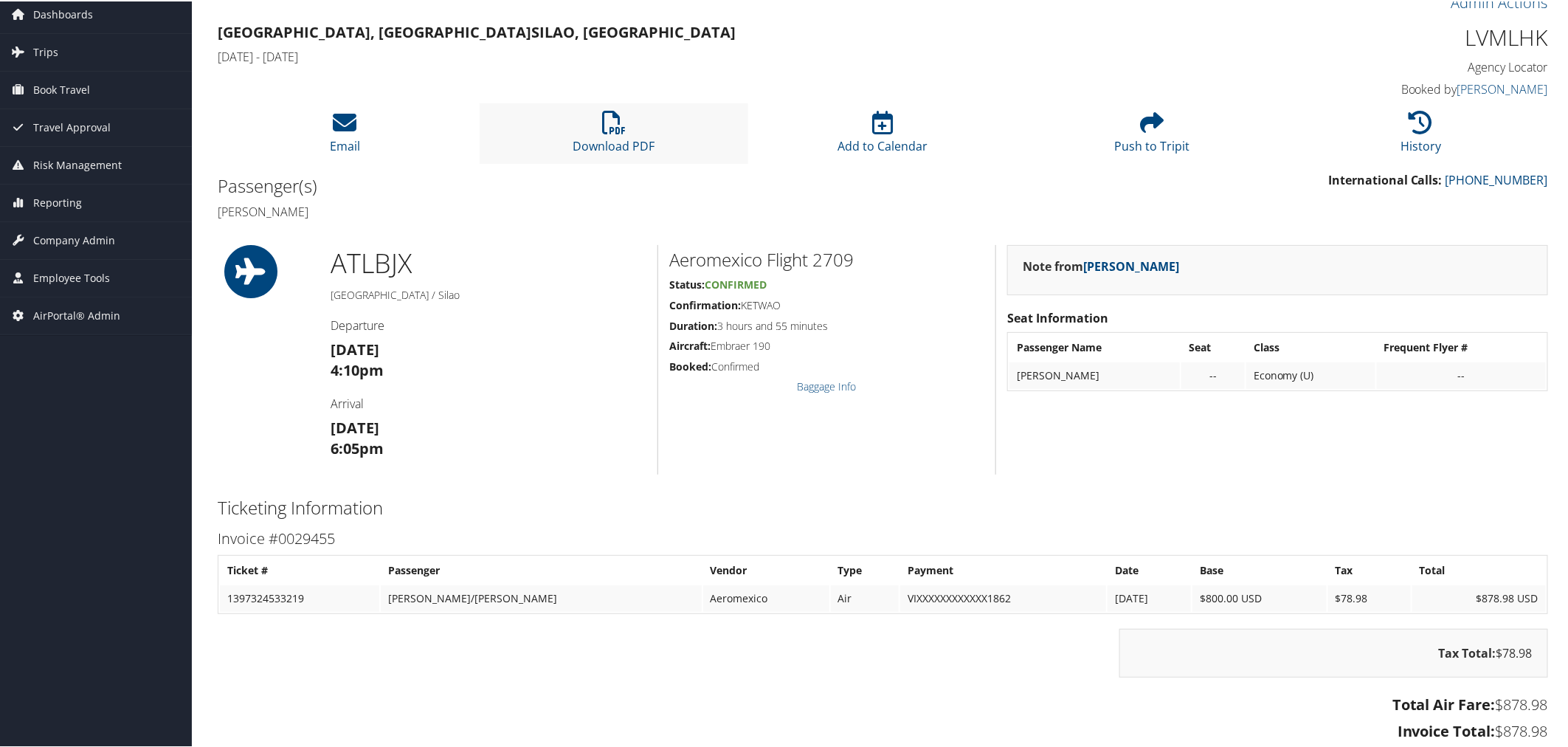
scroll to position [82, 0]
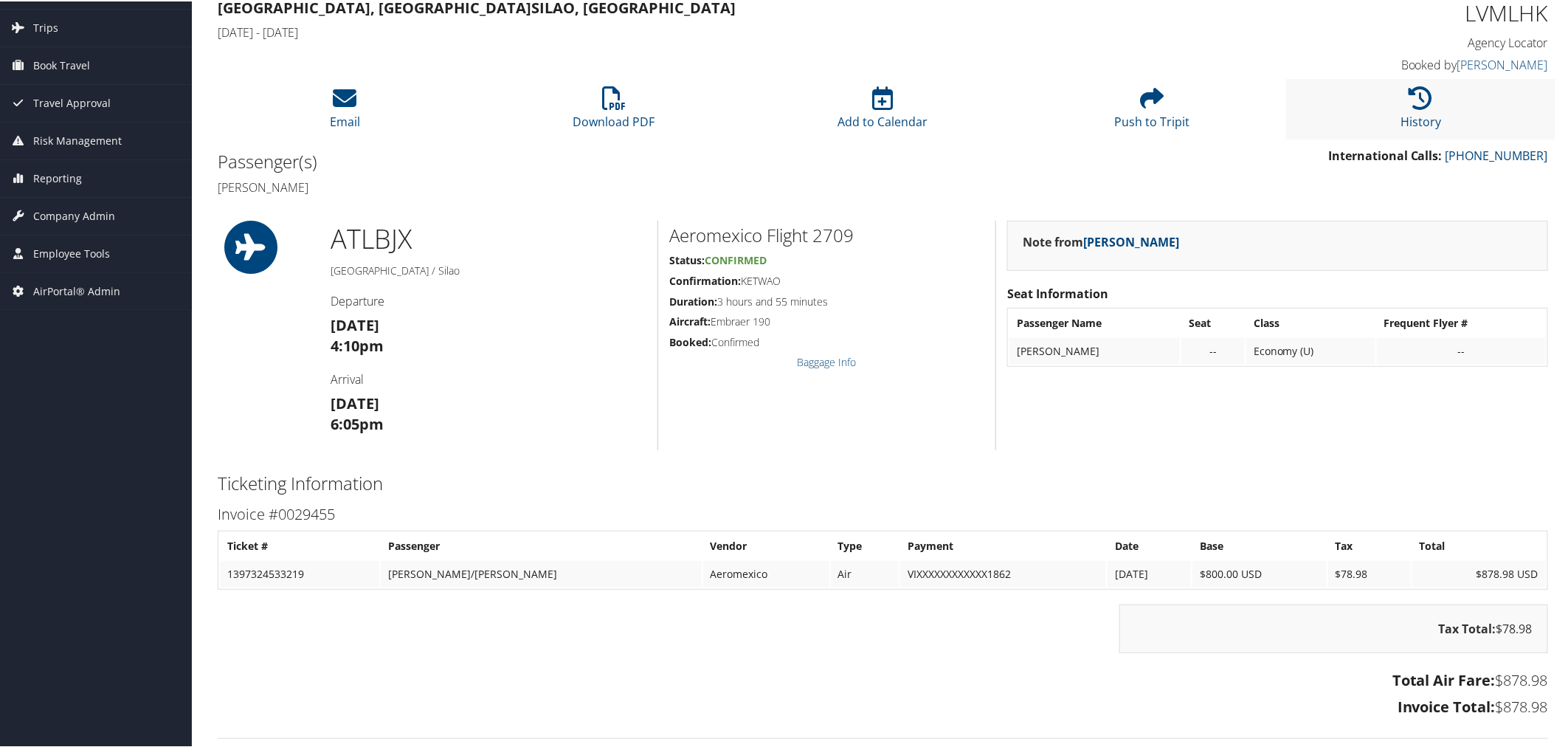
click at [1397, 99] on li "History" at bounding box center [1421, 107] width 269 height 60
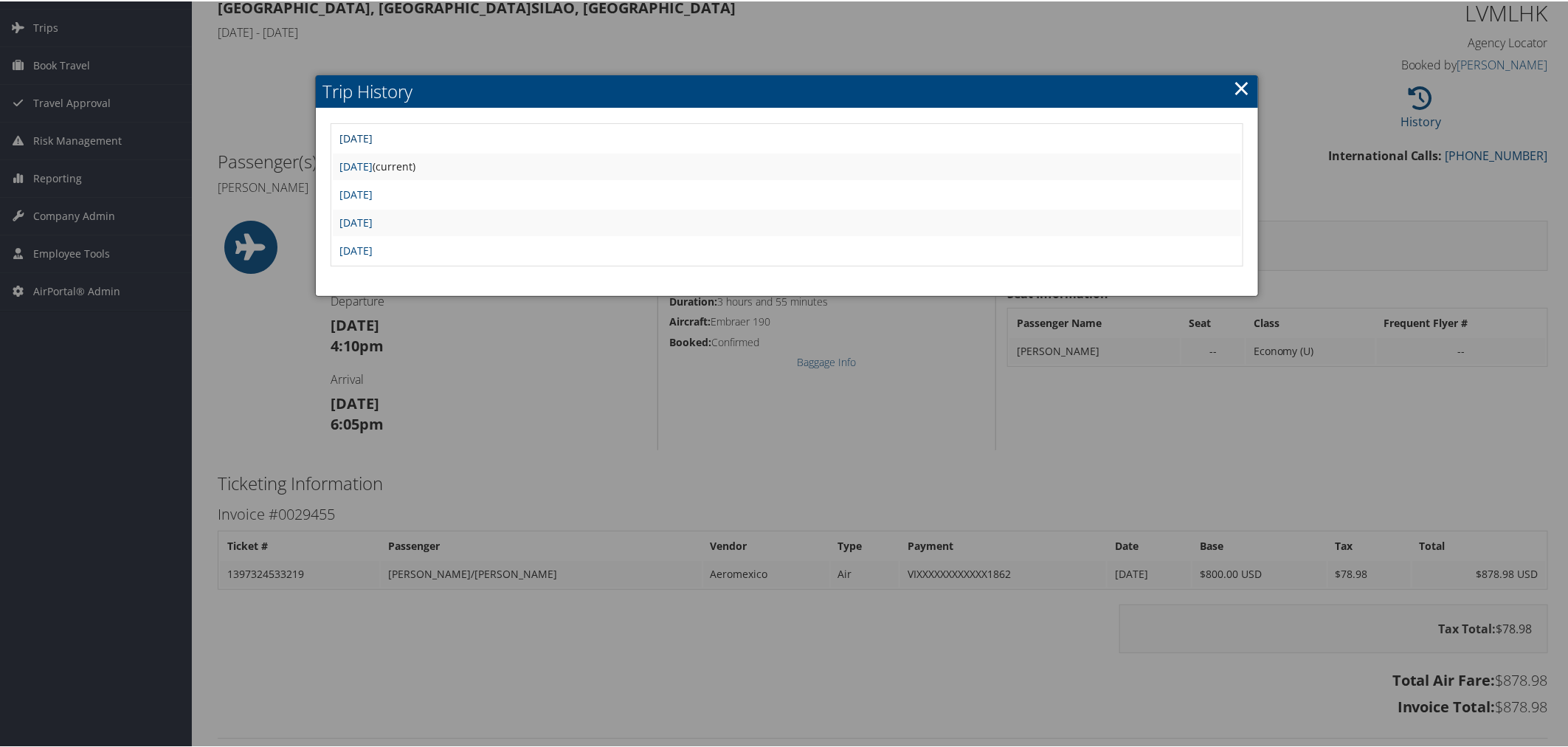
click at [374, 132] on link "[DATE]" at bounding box center [357, 137] width 33 height 14
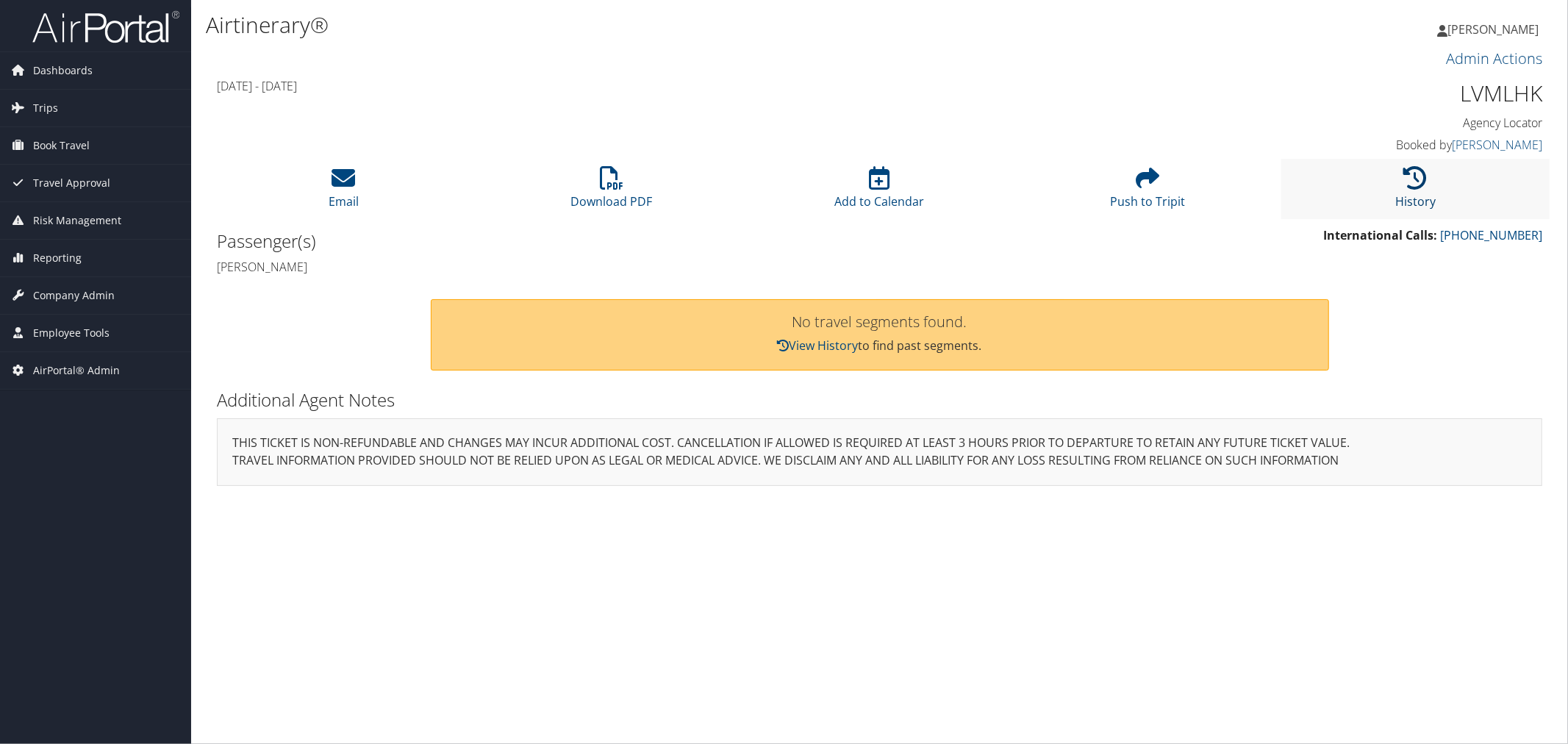
click at [1427, 200] on link "History" at bounding box center [1415, 192] width 40 height 35
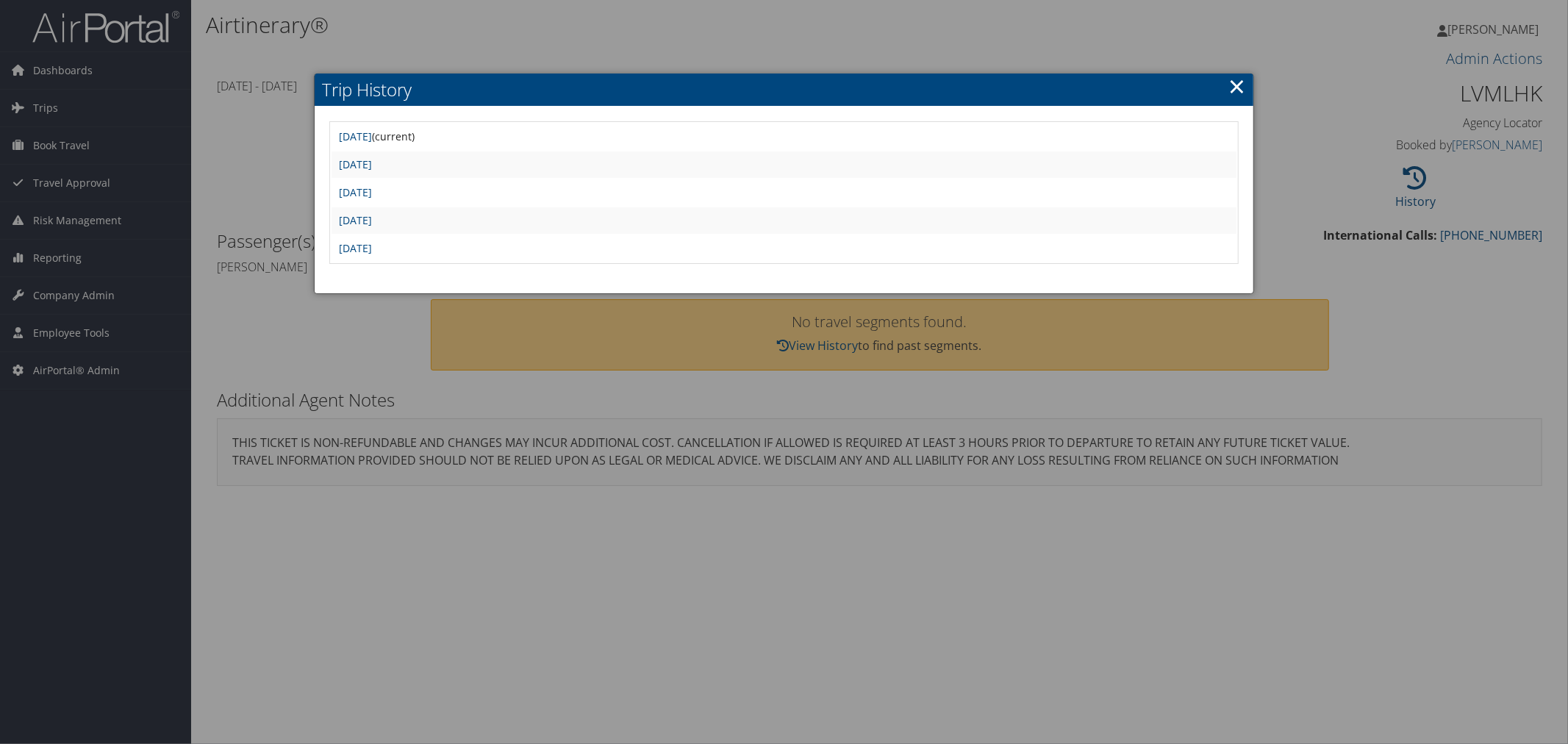
click at [407, 154] on td "Tue Sep 9 20:30:51 MDT 2025" at bounding box center [784, 164] width 906 height 26
click at [372, 158] on link "[DATE]" at bounding box center [355, 164] width 33 height 14
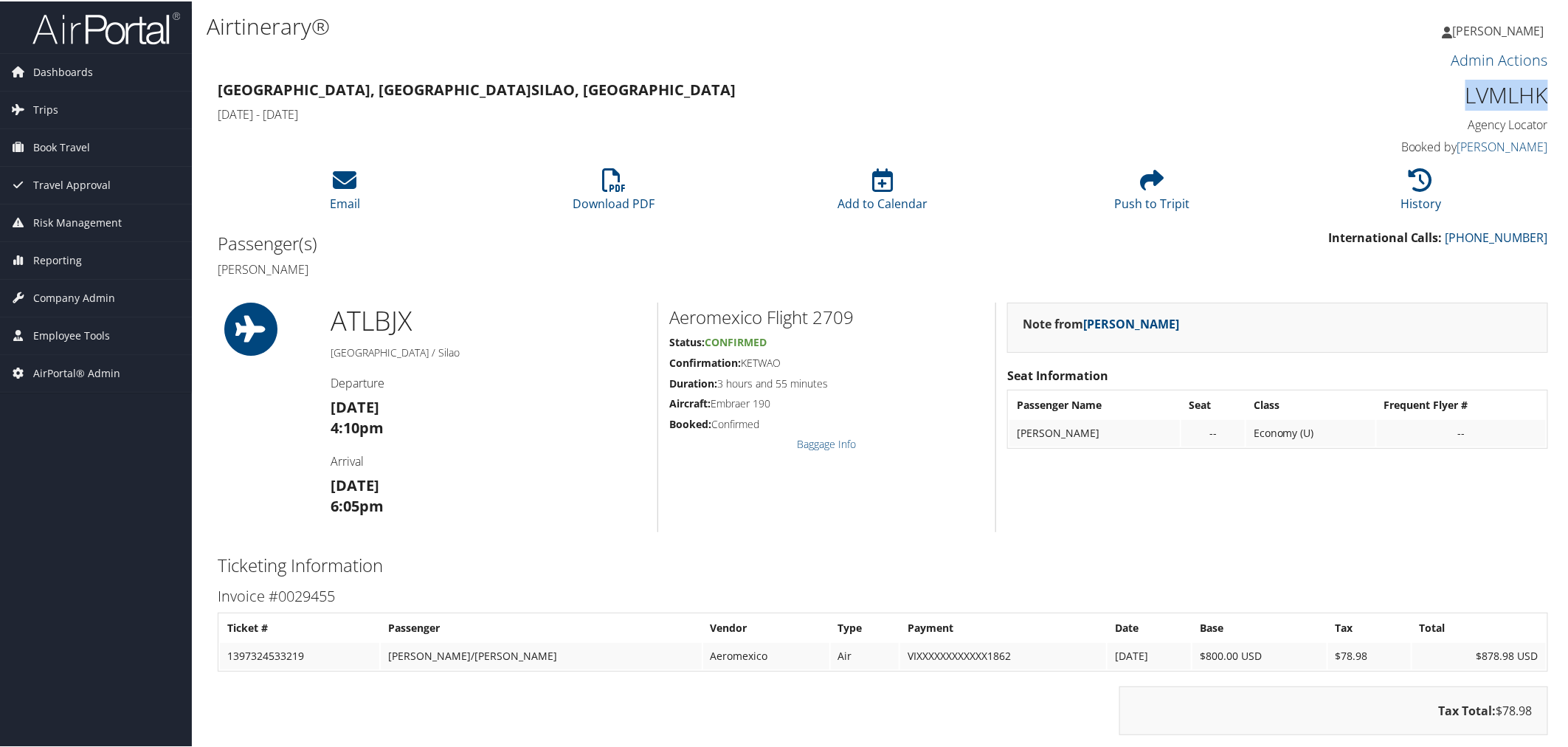
drag, startPoint x: 1463, startPoint y: 83, endPoint x: 1541, endPoint y: 91, distance: 78.4
click at [1541, 91] on h1 "LVMLHK" at bounding box center [1391, 94] width 316 height 31
copy h1 "LVMLHK"
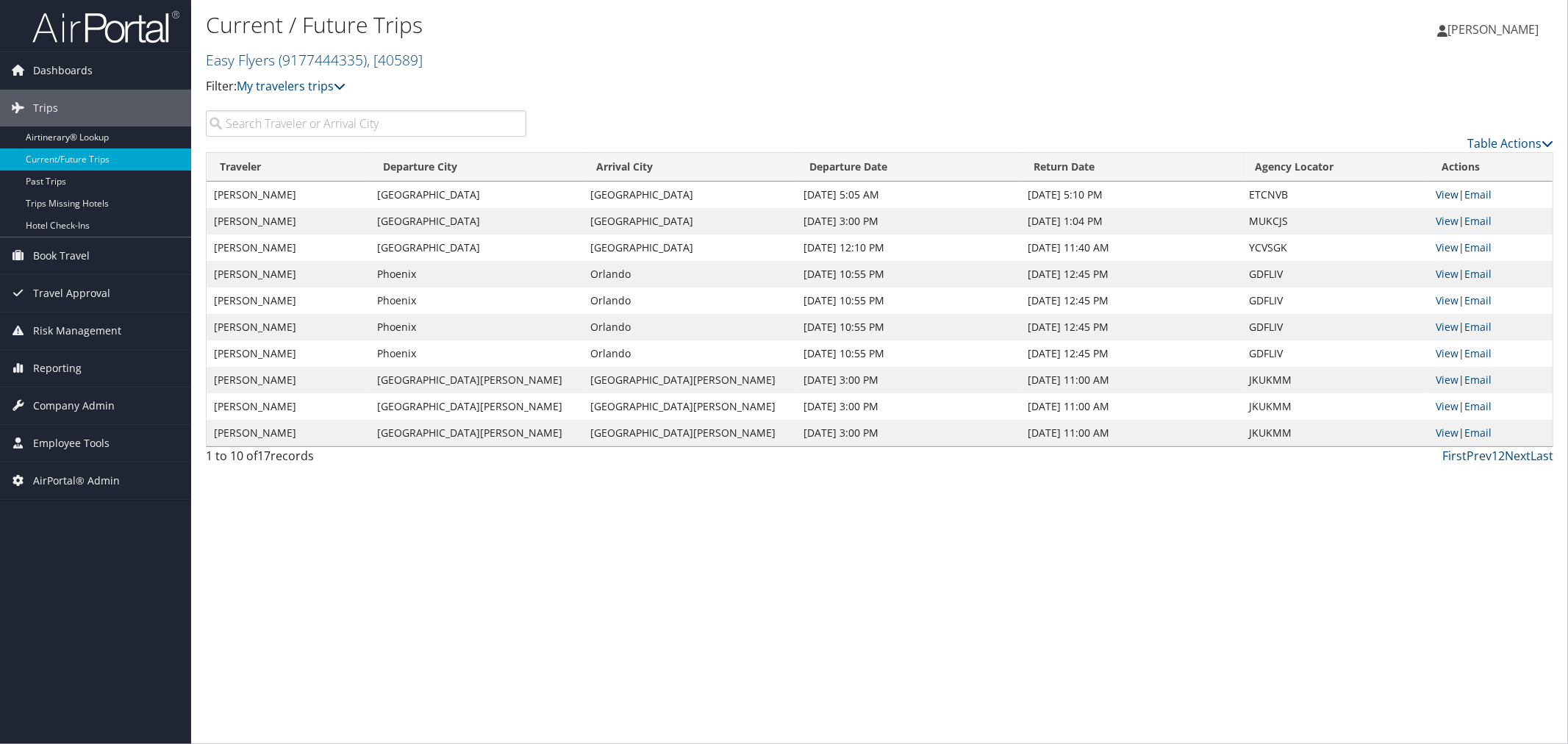
click at [1435, 190] on link "View" at bounding box center [1447, 194] width 23 height 14
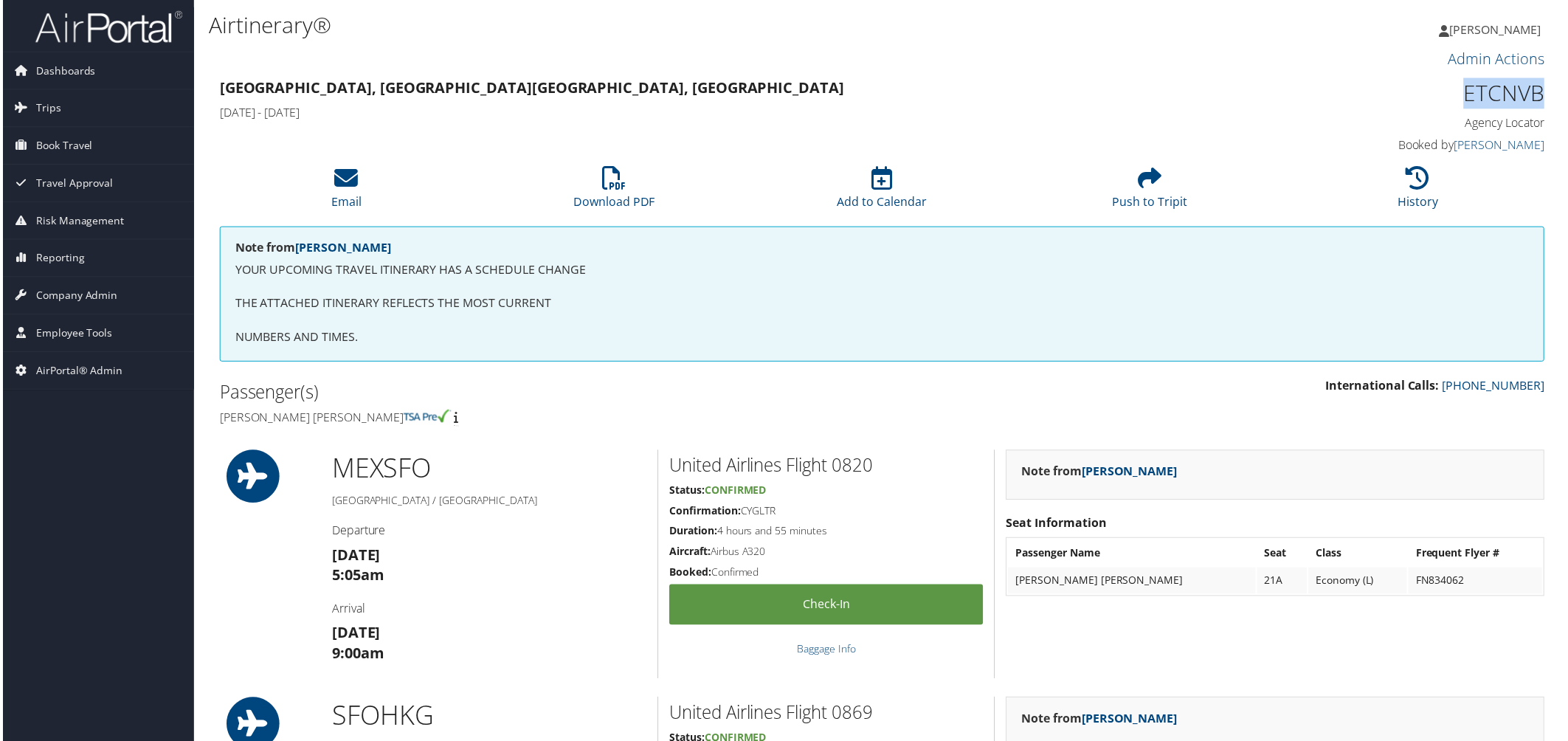
scroll to position [0, 8]
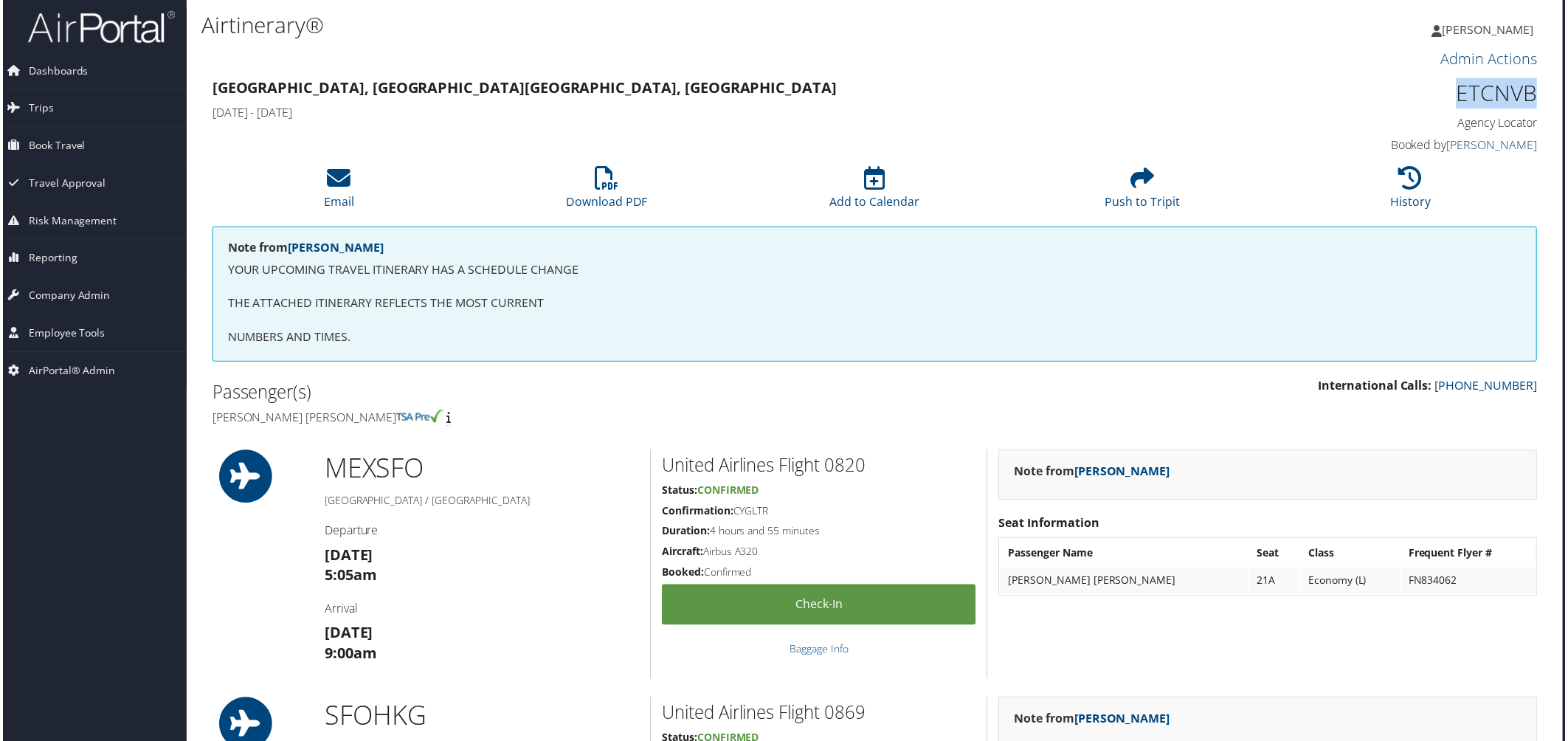
drag, startPoint x: 1463, startPoint y: 94, endPoint x: 1554, endPoint y: 88, distance: 91.2
copy h1 "ETCNVB"
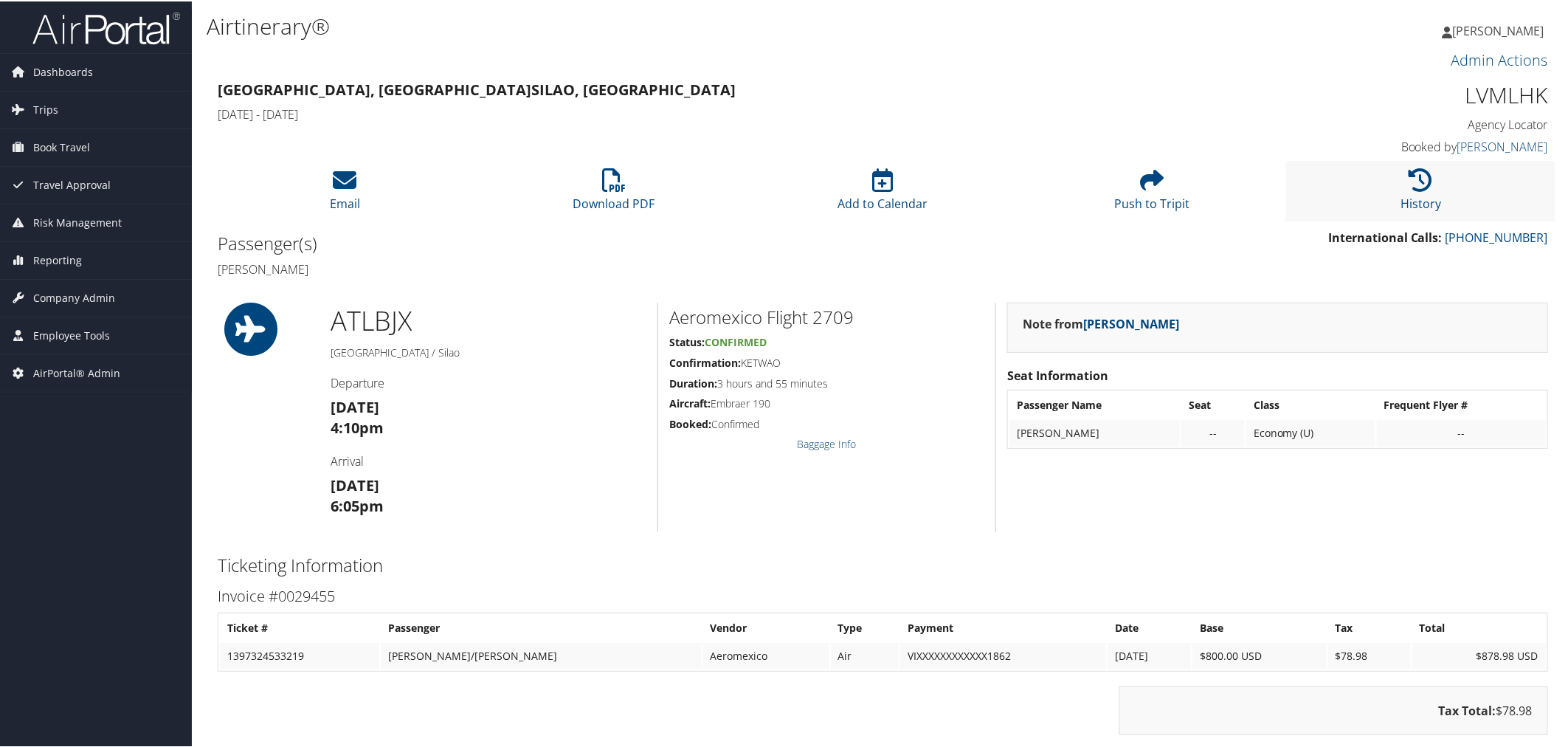
drag, startPoint x: 0, startPoint y: 0, endPoint x: 1346, endPoint y: 196, distance: 1360.2
click at [1346, 196] on li "History" at bounding box center [1421, 189] width 269 height 60
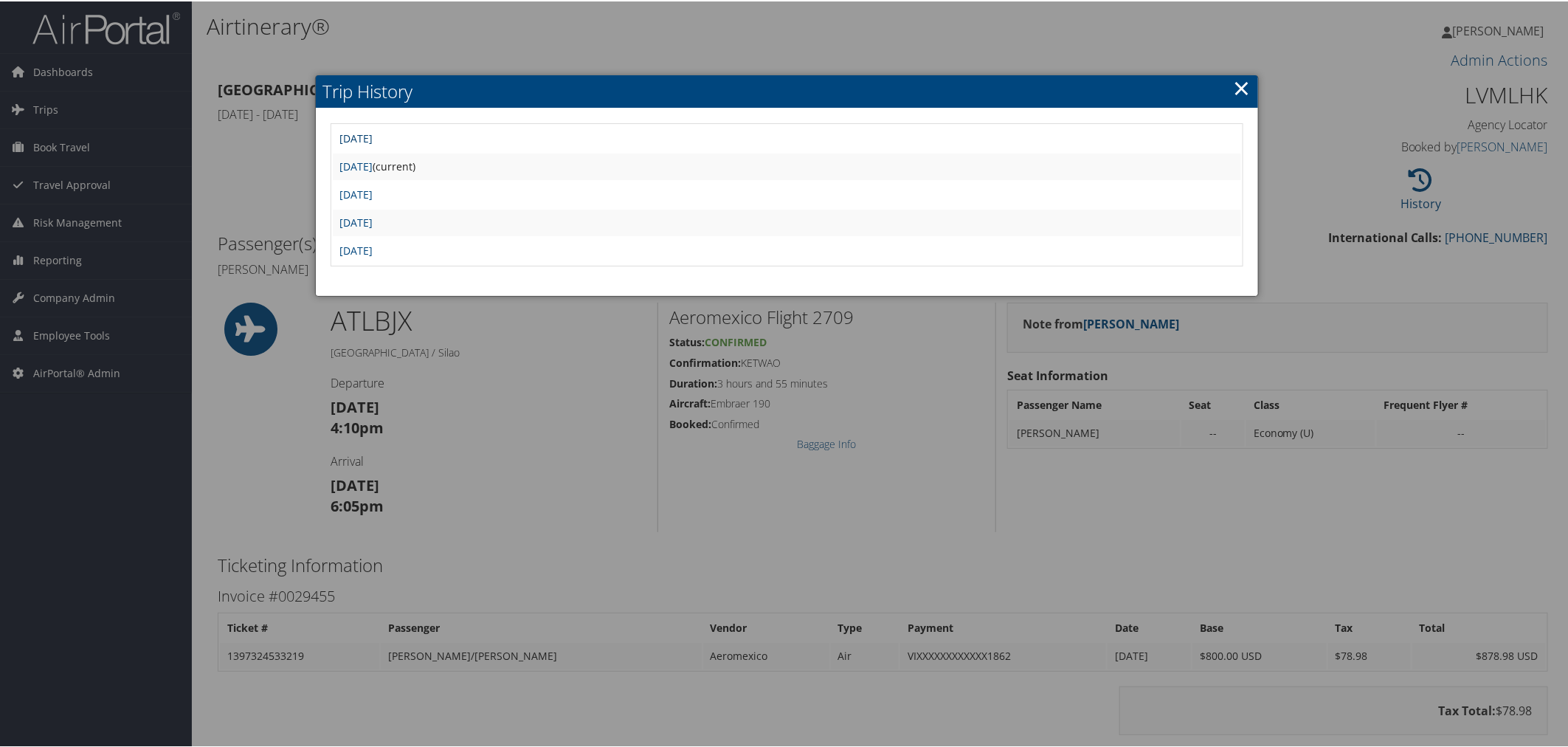
click at [374, 135] on link "[DATE]" at bounding box center [357, 137] width 33 height 14
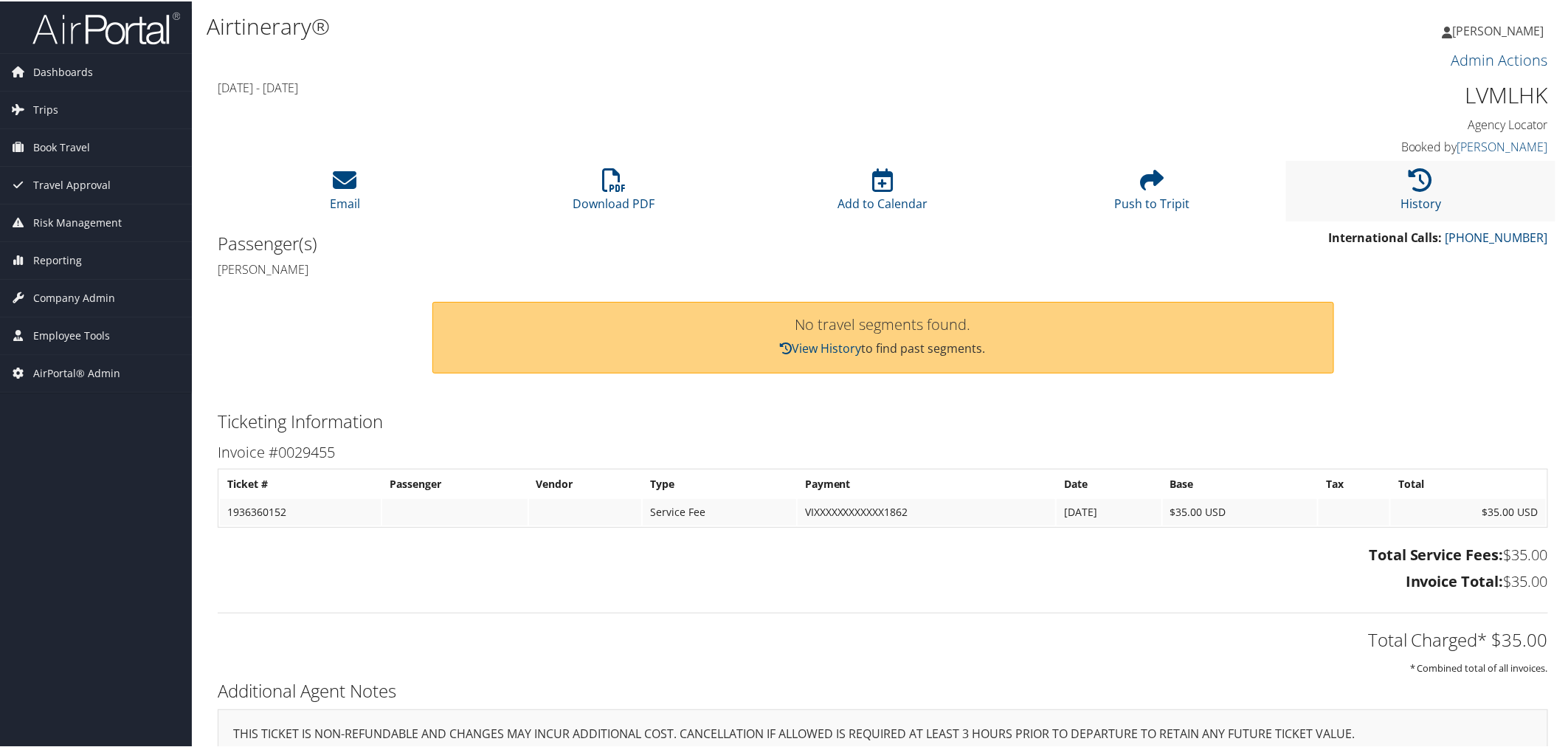
click at [1367, 181] on li "History" at bounding box center [1421, 189] width 269 height 60
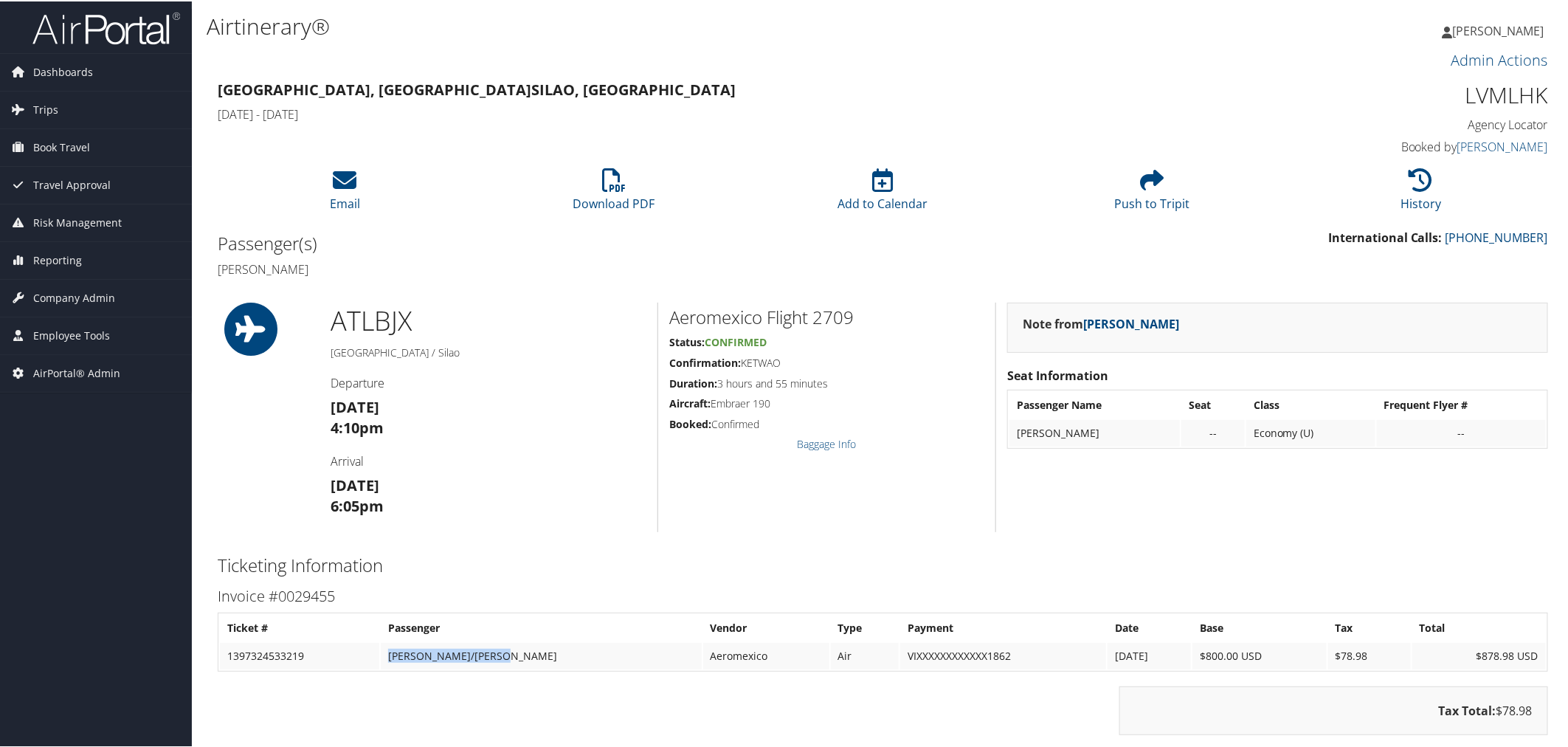
drag, startPoint x: 522, startPoint y: 647, endPoint x: 396, endPoint y: 651, distance: 126.1
click at [396, 651] on td "SUGGS/JOSEPH GREGORY" at bounding box center [541, 655] width 320 height 26
copy td "SUGGS/JOSEPH GREGORY"
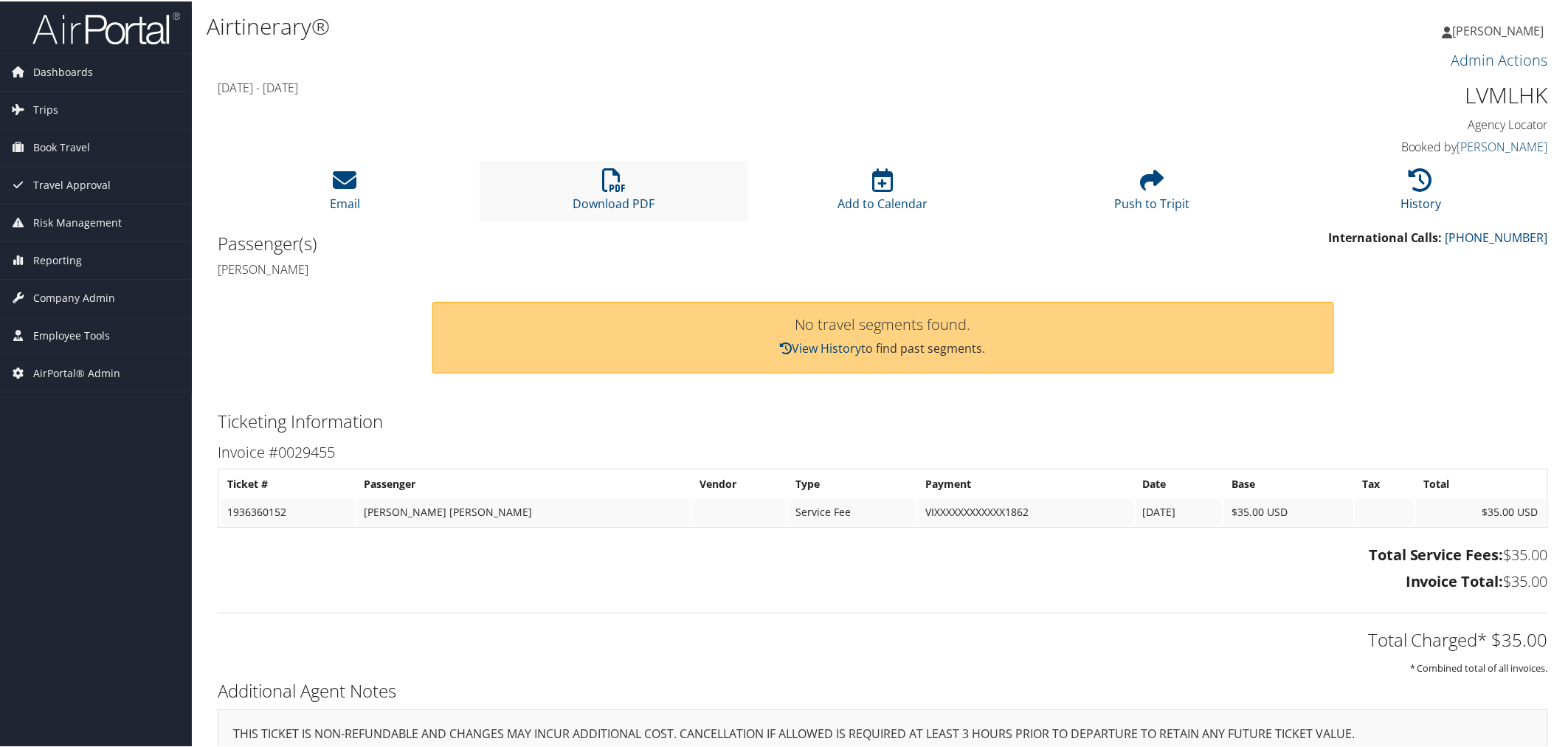
click at [632, 185] on li "Download PDF" at bounding box center [615, 189] width 269 height 60
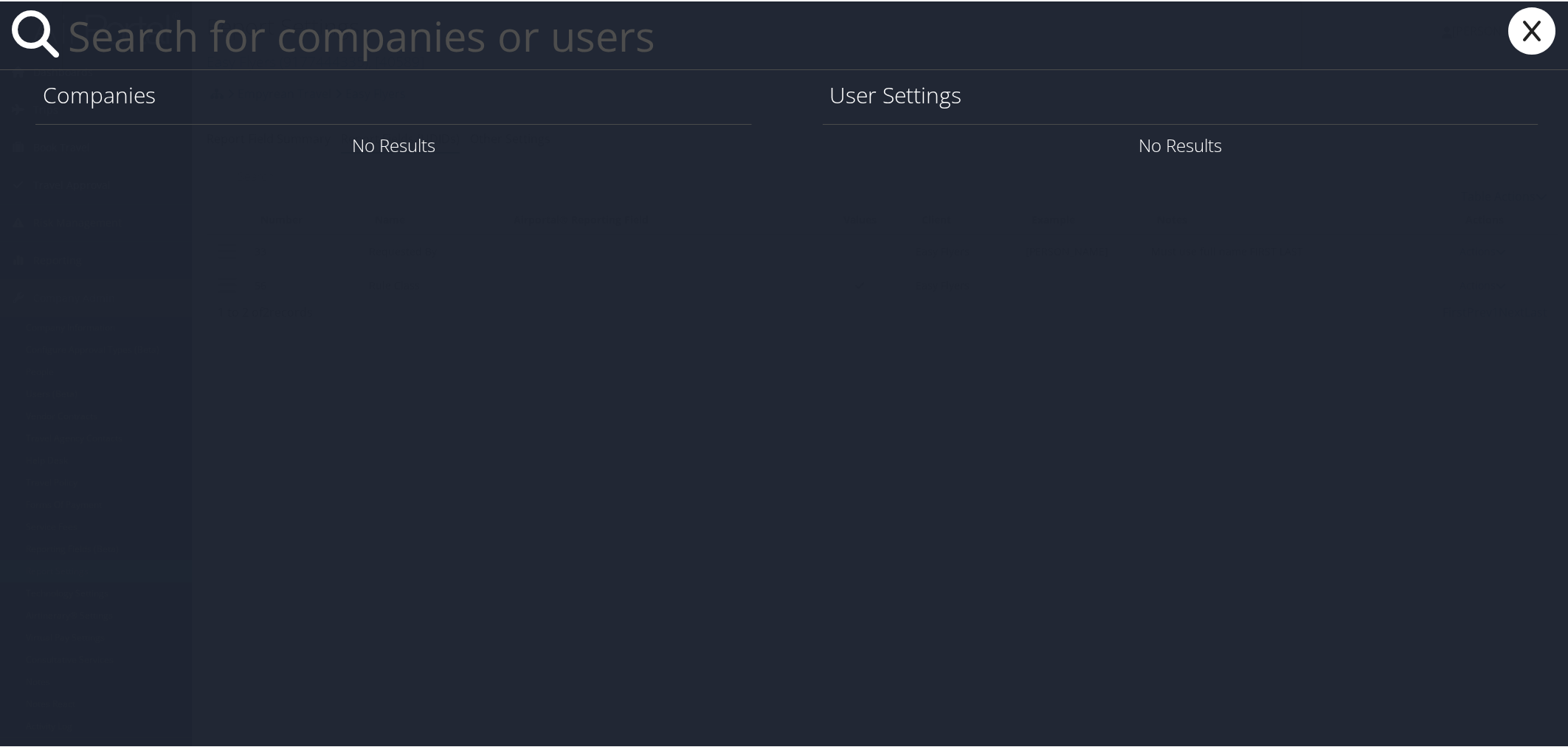
paste input "31161"
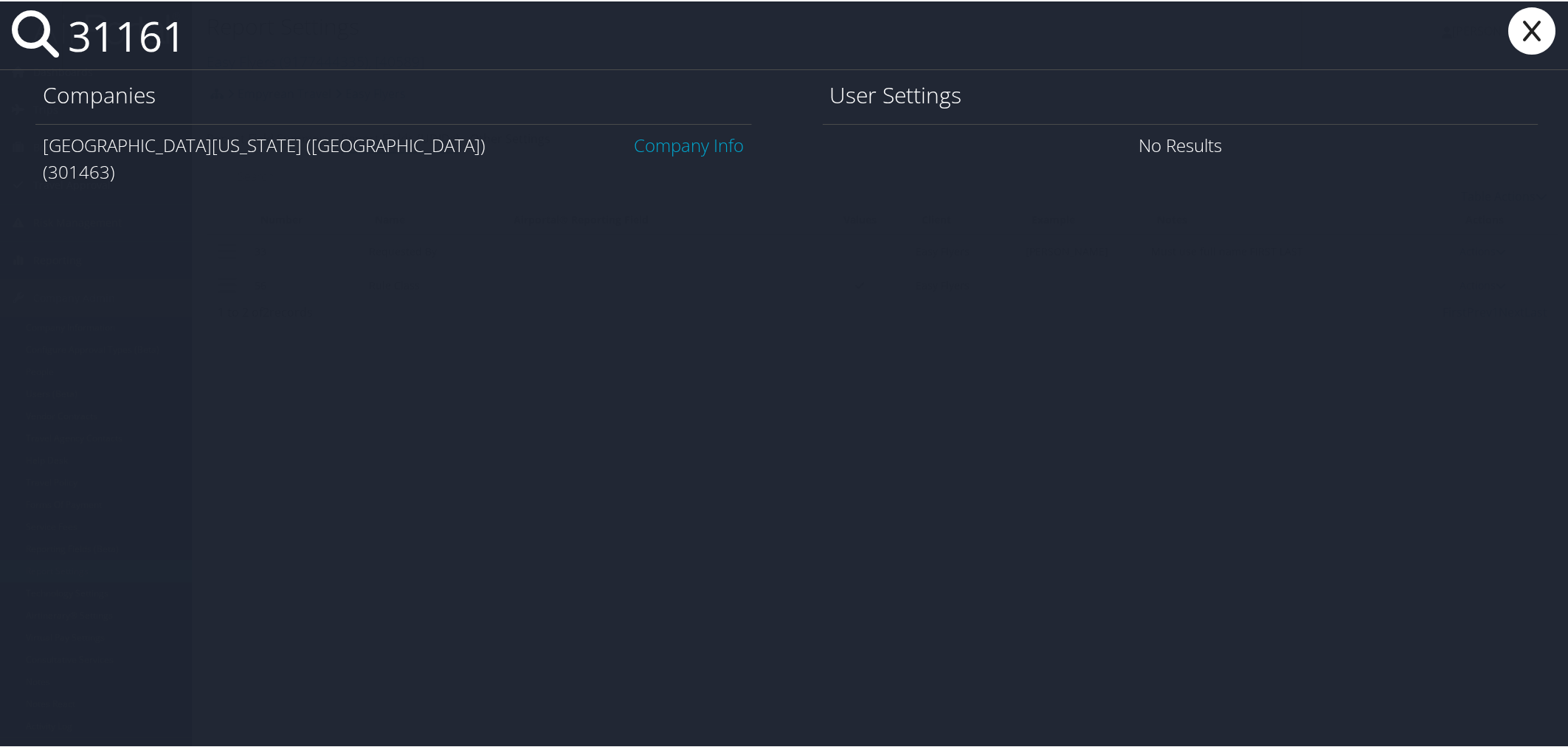
type input "31161"
click at [707, 140] on link "Company Info" at bounding box center [690, 143] width 110 height 24
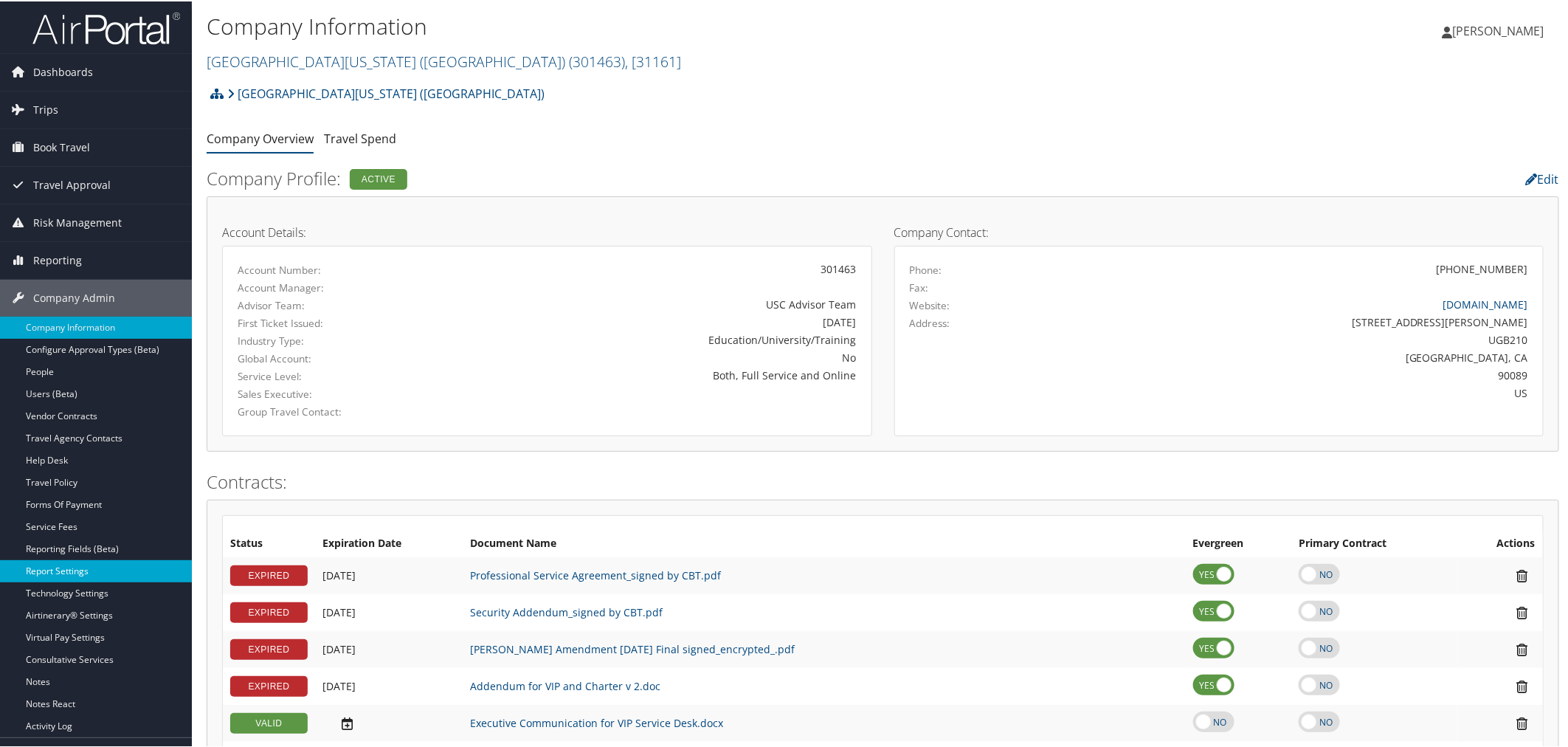
click at [77, 573] on link "Report Settings" at bounding box center [96, 570] width 192 height 22
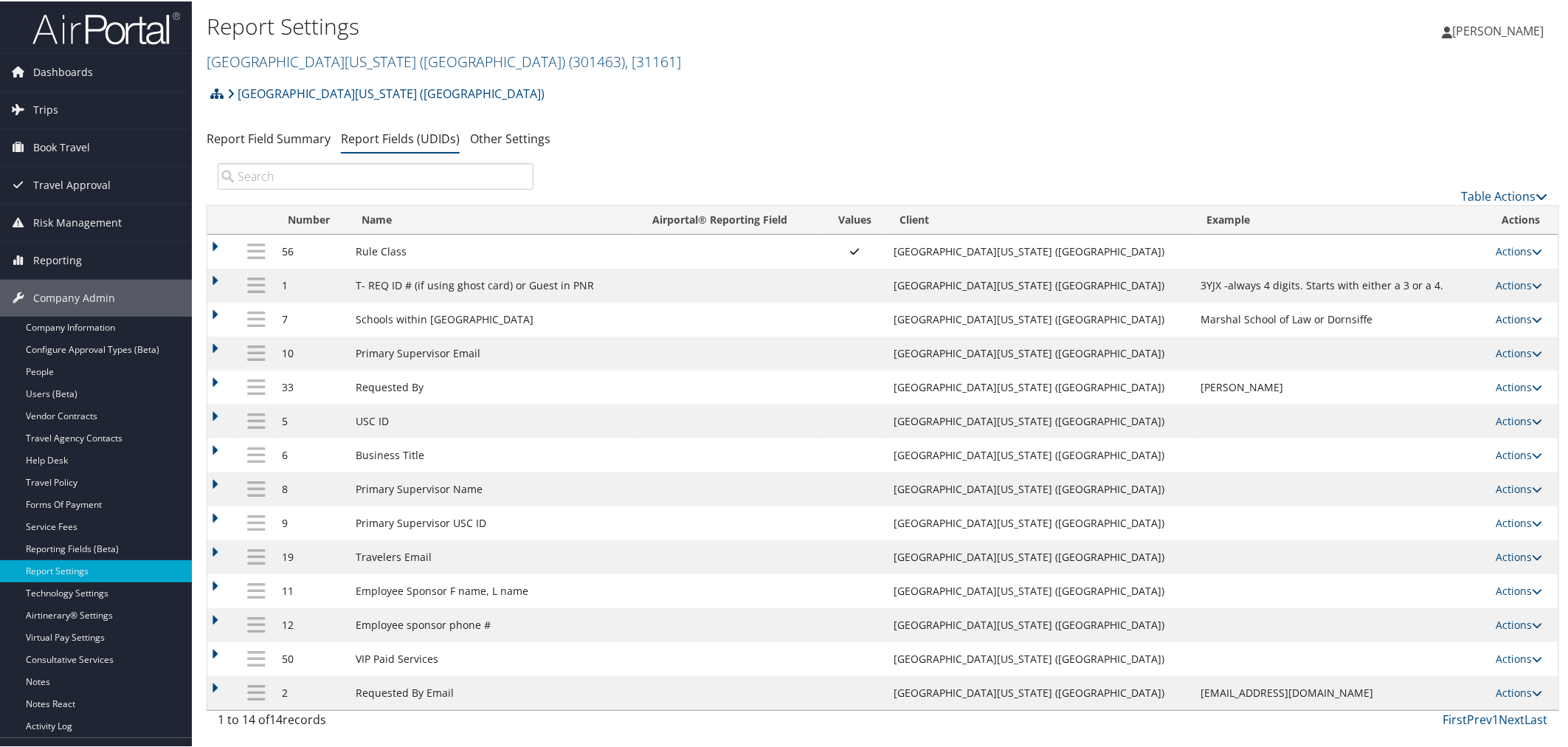
click at [1504, 315] on link "Actions" at bounding box center [1519, 317] width 46 height 14
click at [1441, 394] on link "Edit" at bounding box center [1453, 392] width 159 height 25
select select "both"
select select "profiled"
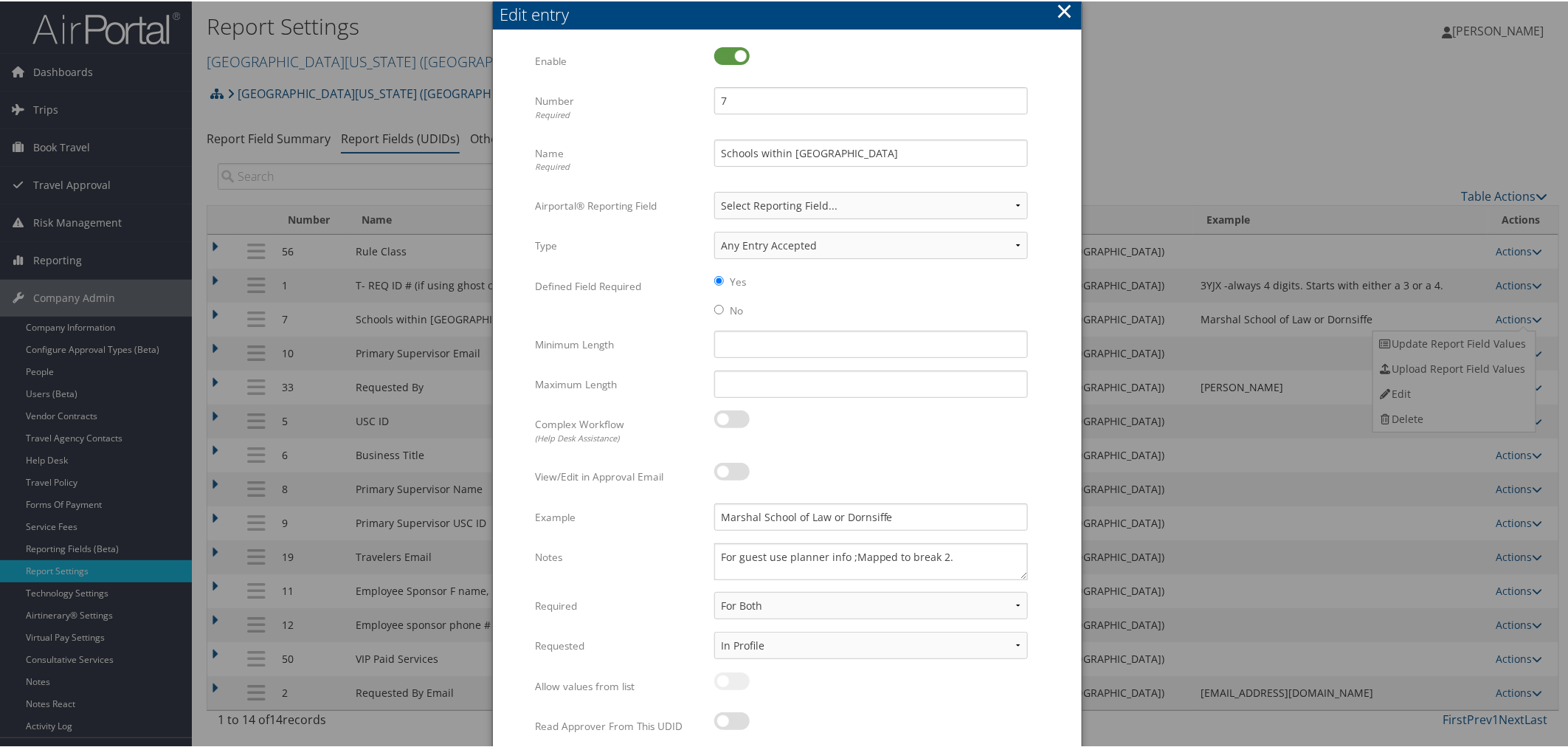
click at [94, 545] on div at bounding box center [787, 373] width 1574 height 747
click at [1060, 9] on button "×" at bounding box center [1065, 9] width 17 height 29
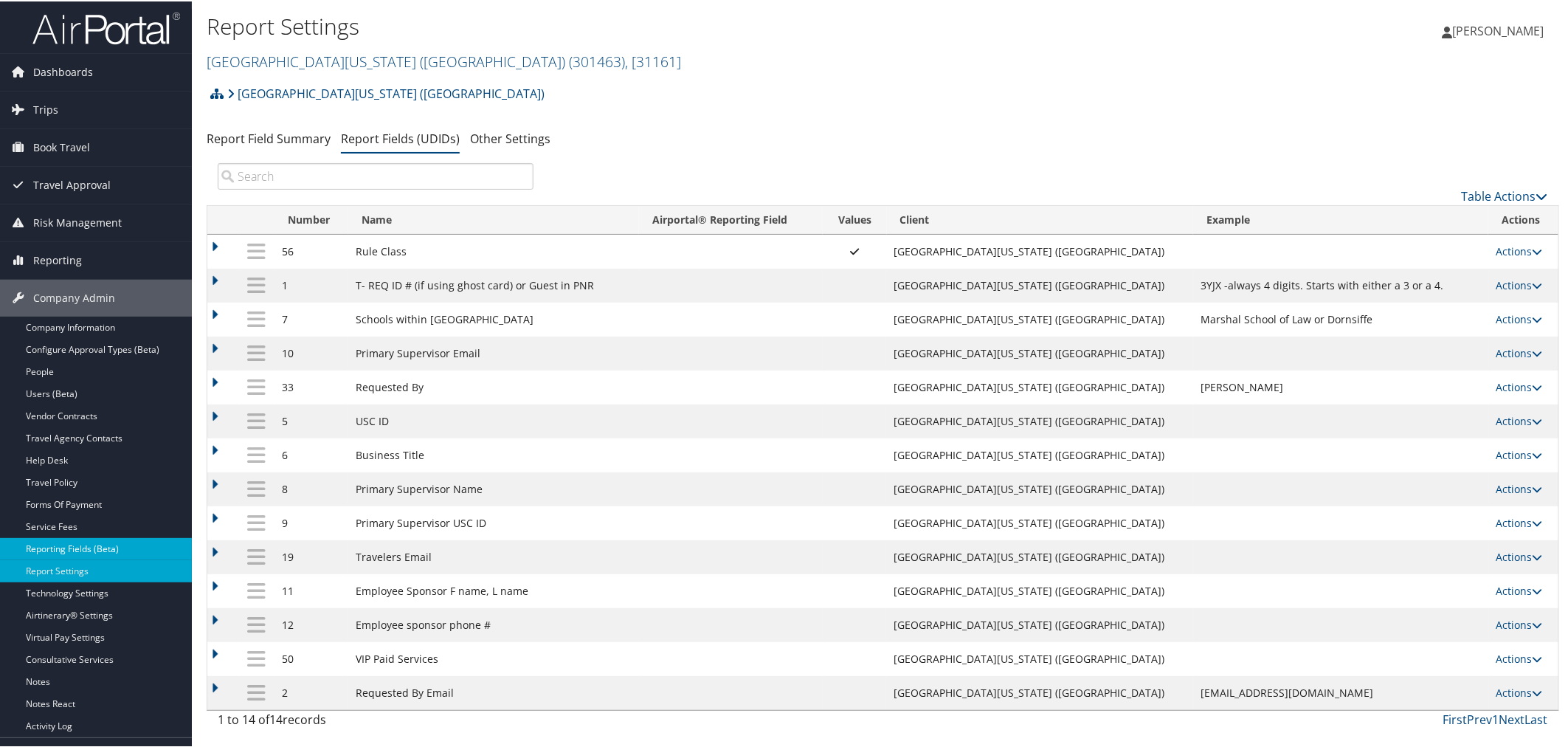
click at [111, 545] on link "Reporting Fields (Beta)" at bounding box center [96, 547] width 192 height 22
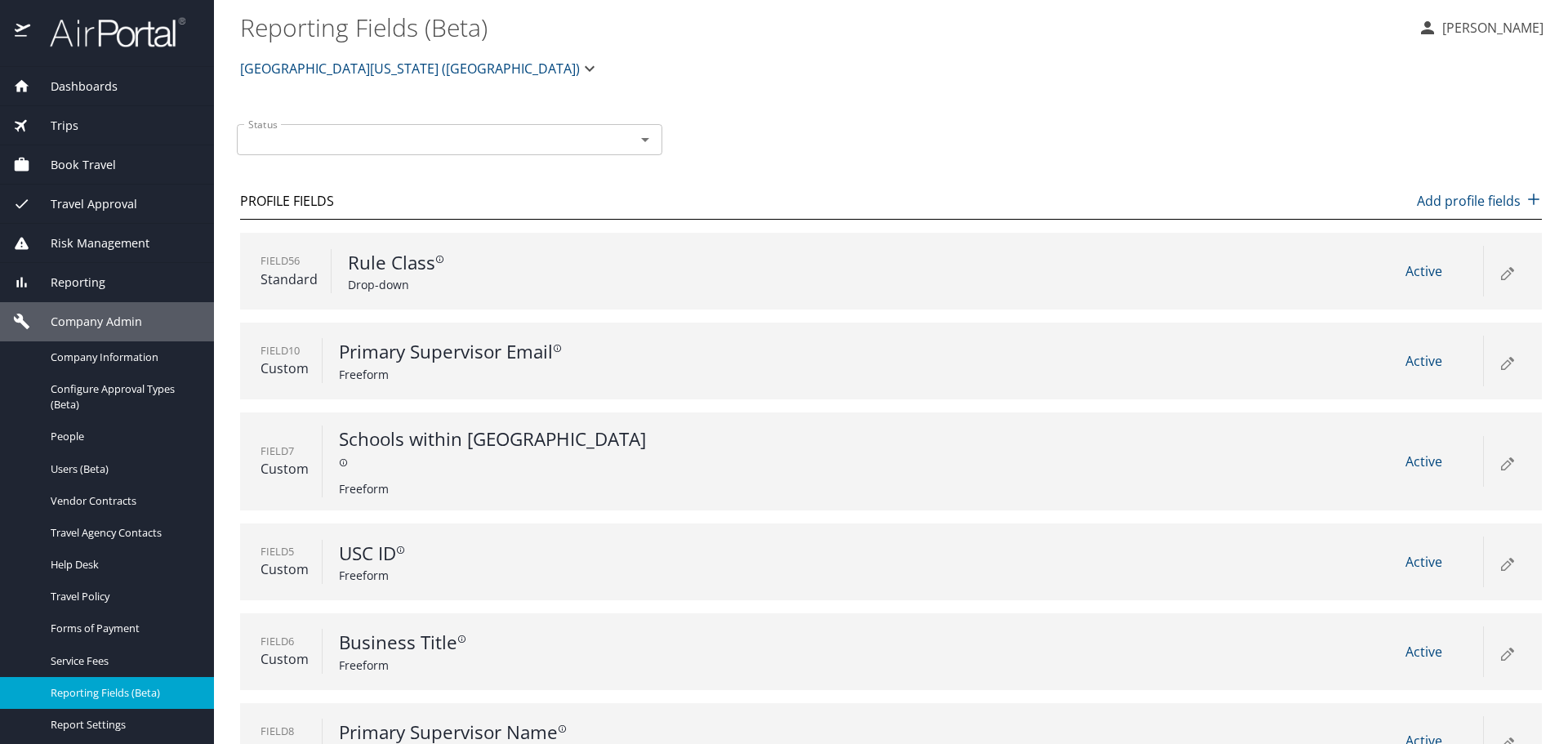
click at [1497, 459] on icon at bounding box center [1506, 461] width 20 height 20
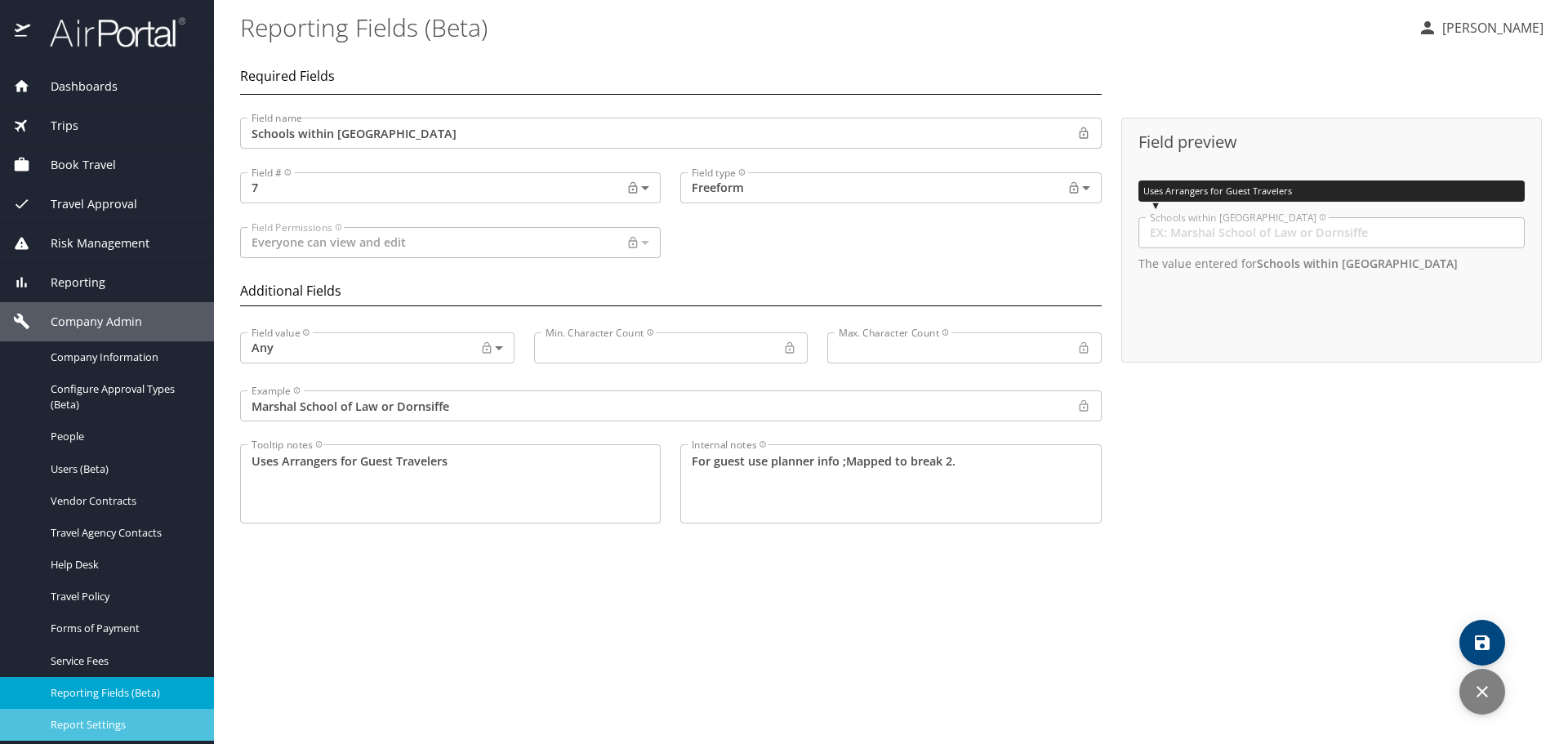
click at [98, 725] on span "Report Settings" at bounding box center [122, 724] width 144 height 15
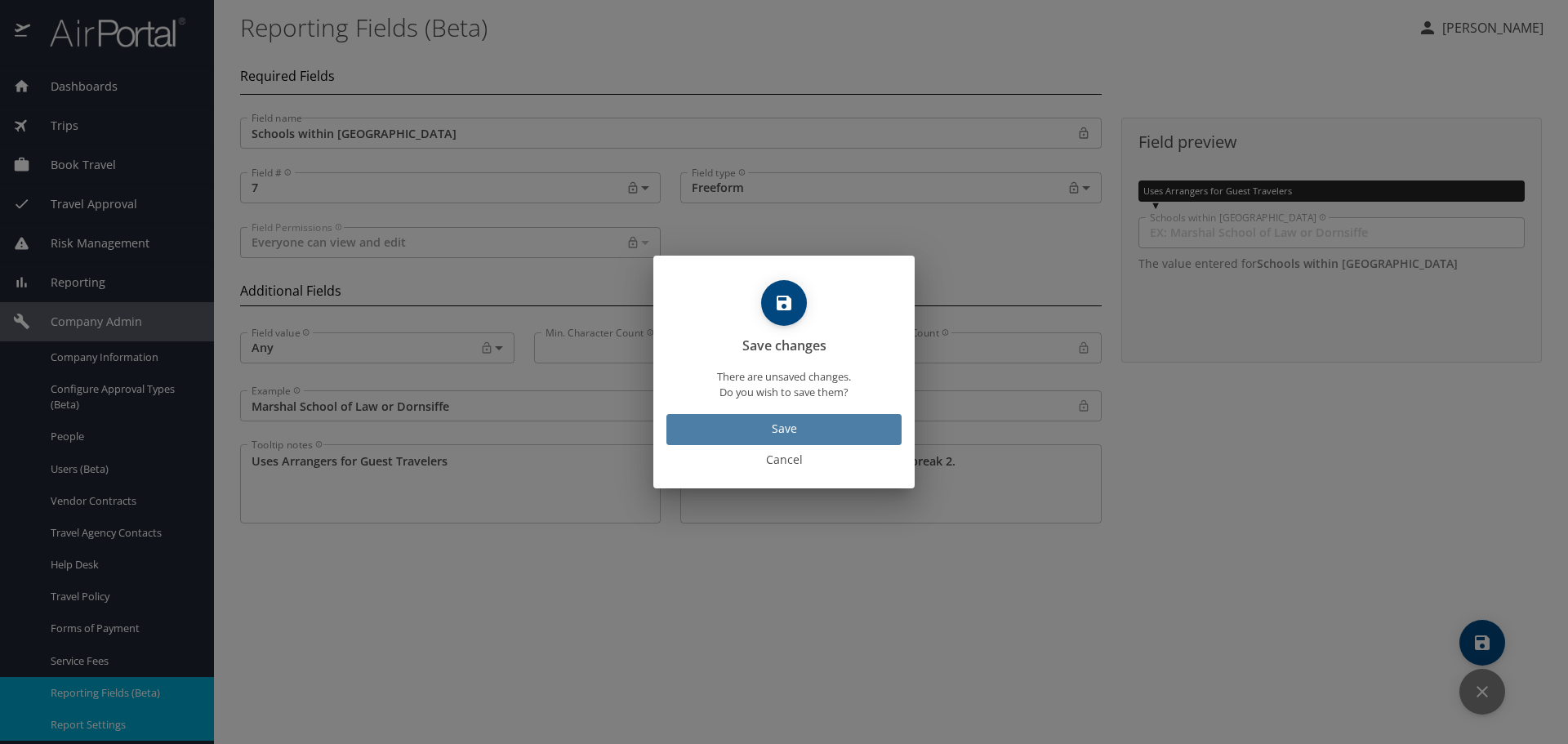
click at [761, 419] on span "Save" at bounding box center [784, 429] width 209 height 21
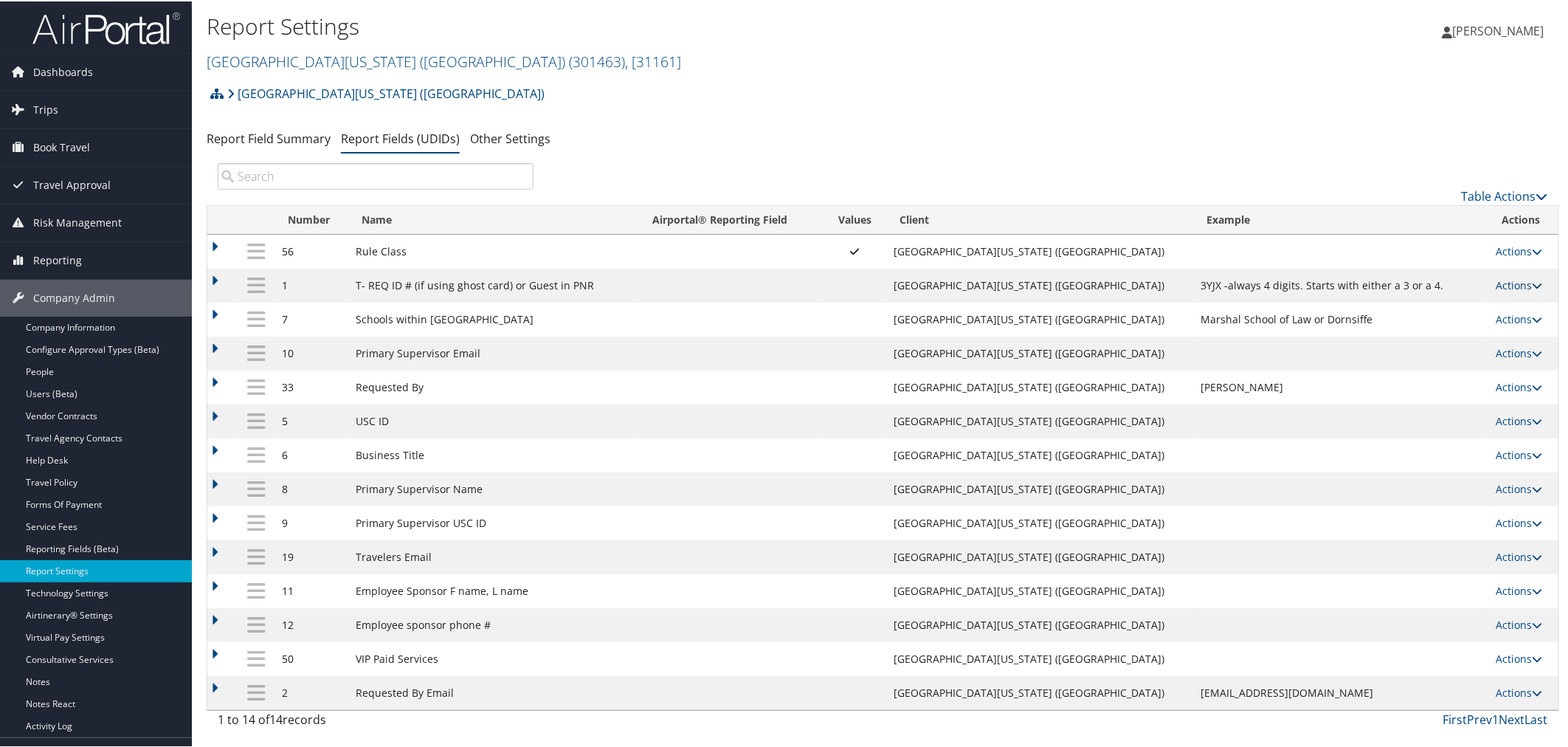
click at [1523, 285] on link "Actions" at bounding box center [1519, 284] width 46 height 14
click at [1440, 350] on link "Edit" at bounding box center [1453, 358] width 159 height 25
select select "1"
select select "trip"
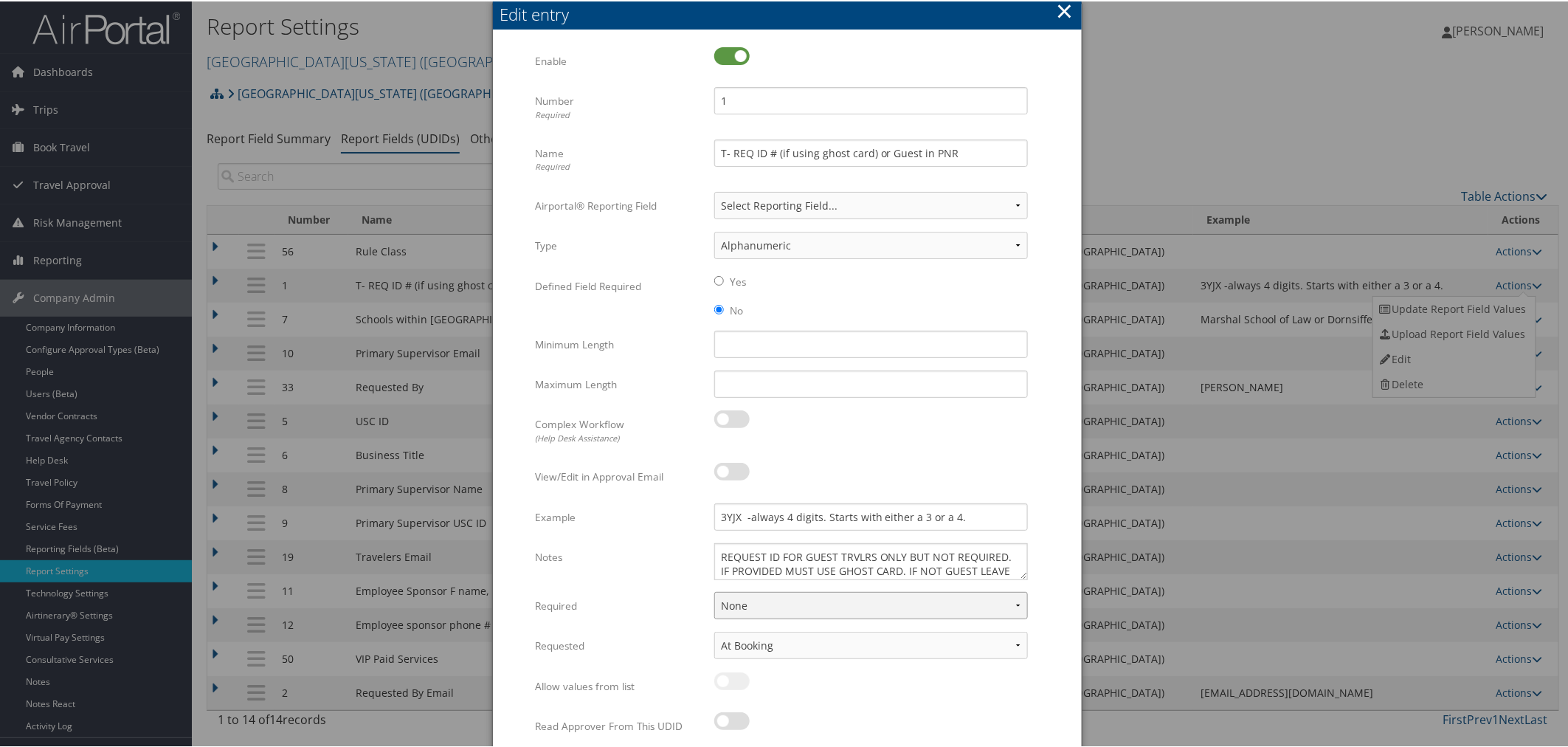
click at [777, 601] on select "None For Guest Travelers For Profiled Travelers For Both" at bounding box center [871, 604] width 313 height 27
click at [1073, 563] on div "Multiple values The selected items contain different values for this input. To …" at bounding box center [787, 391] width 589 height 721
click at [1058, 10] on button "×" at bounding box center [1065, 9] width 17 height 29
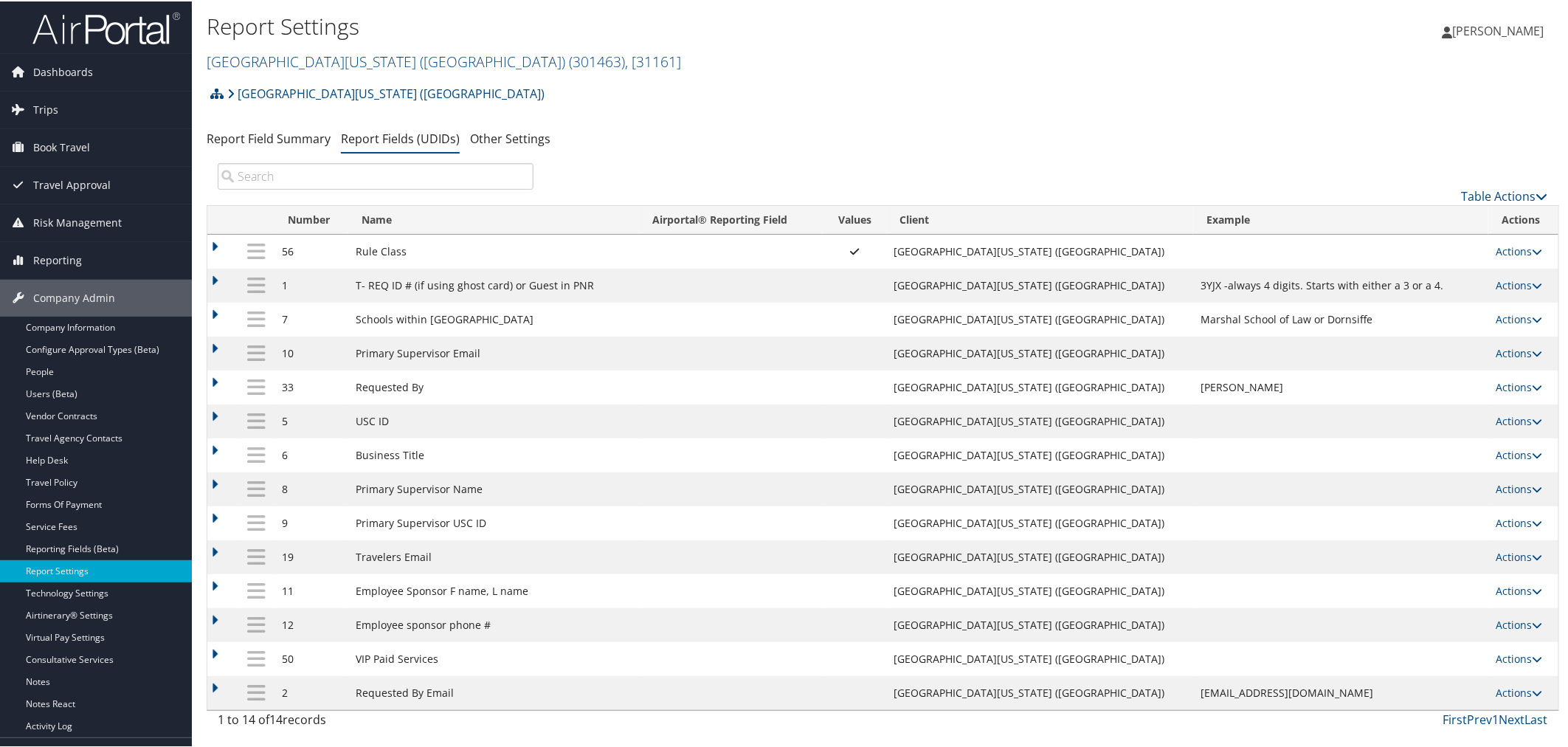
click at [1477, 31] on span "[PERSON_NAME]" at bounding box center [1499, 29] width 91 height 16
click at [1404, 262] on link "Sign Out" at bounding box center [1460, 266] width 165 height 25
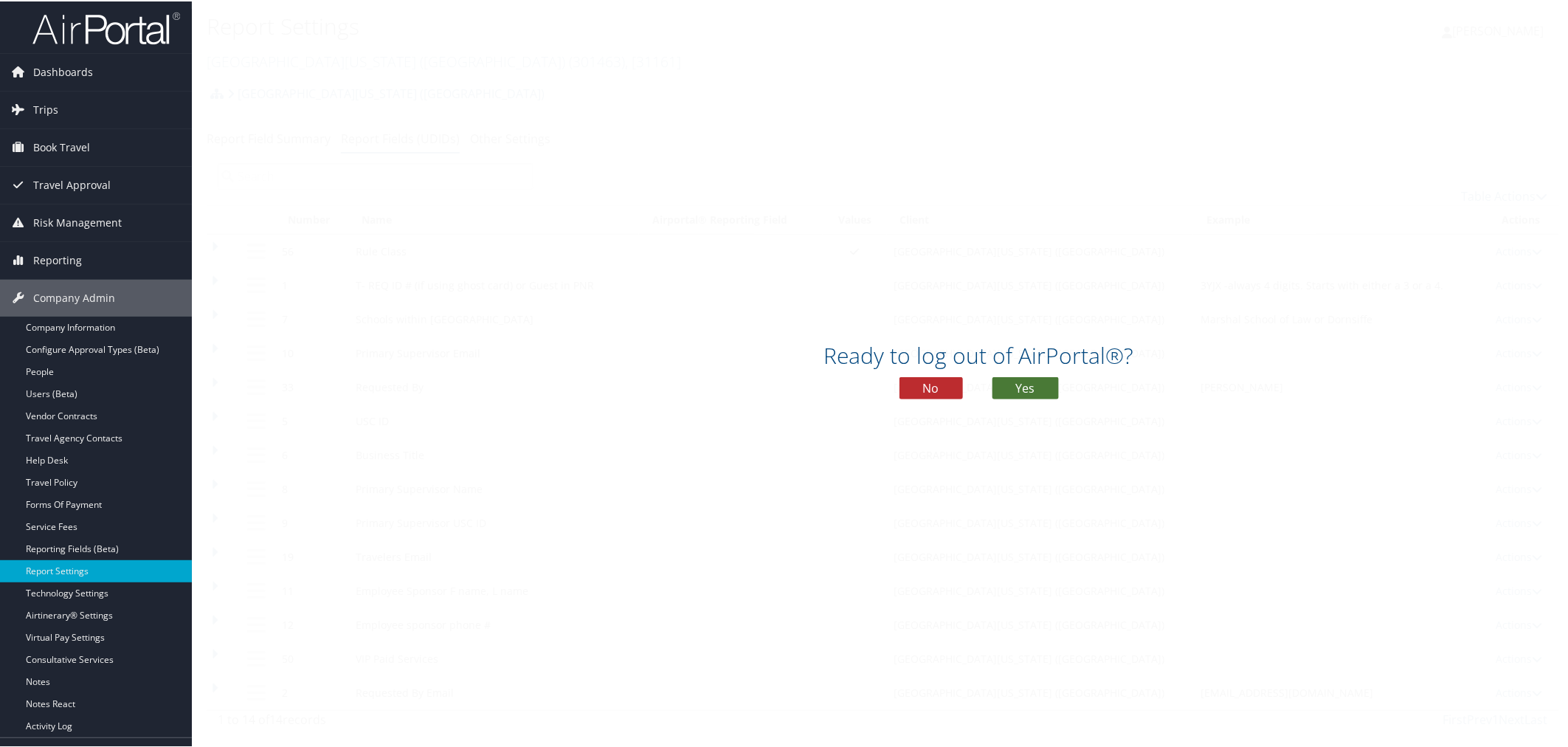
click at [1007, 392] on button "Yes" at bounding box center [1026, 386] width 67 height 22
